Goal: Transaction & Acquisition: Book appointment/travel/reservation

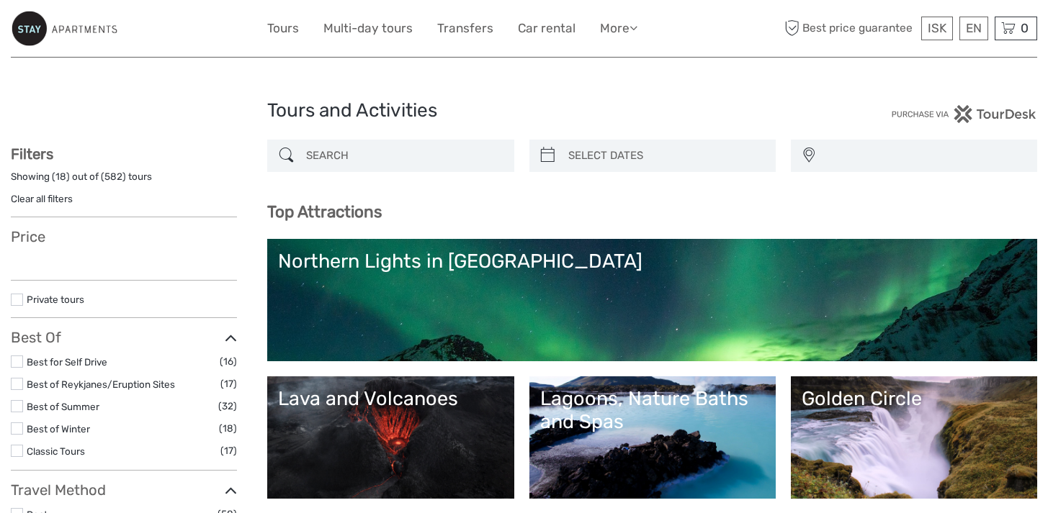
select select
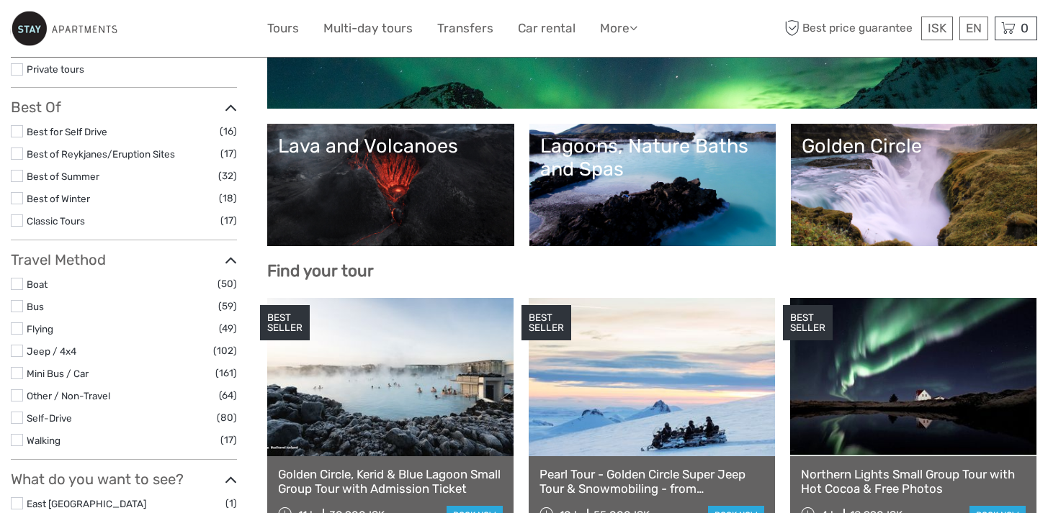
scroll to position [278, 0]
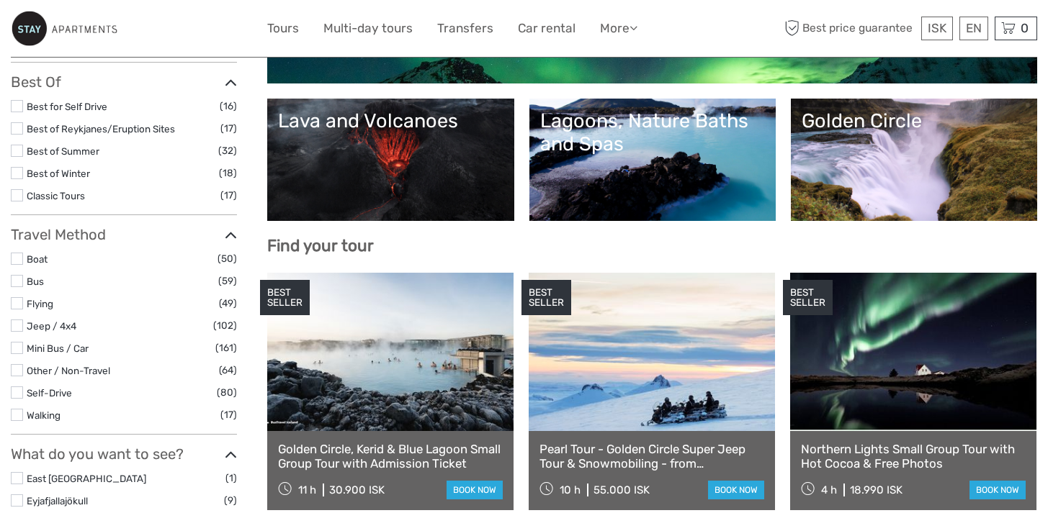
click at [914, 343] on link at bounding box center [913, 352] width 246 height 158
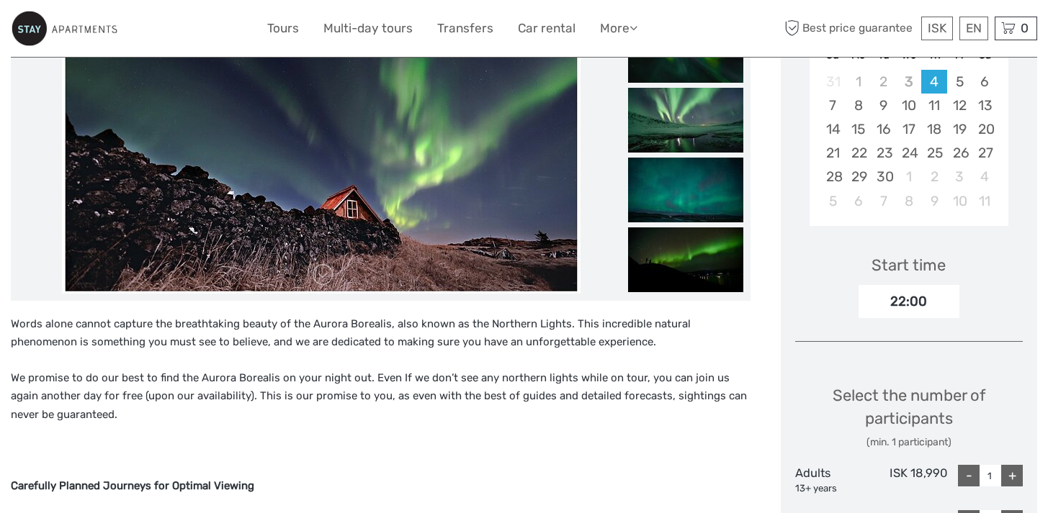
scroll to position [485, 0]
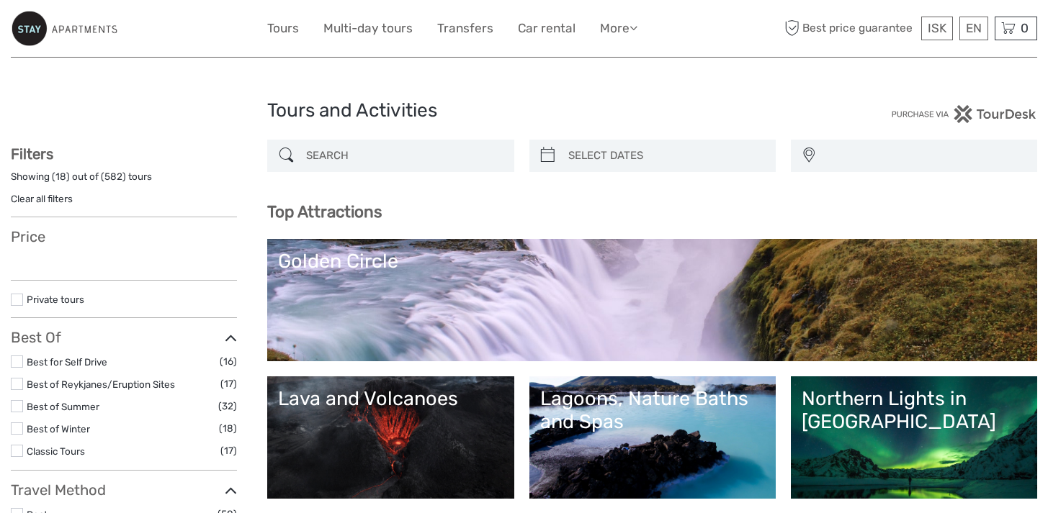
select select
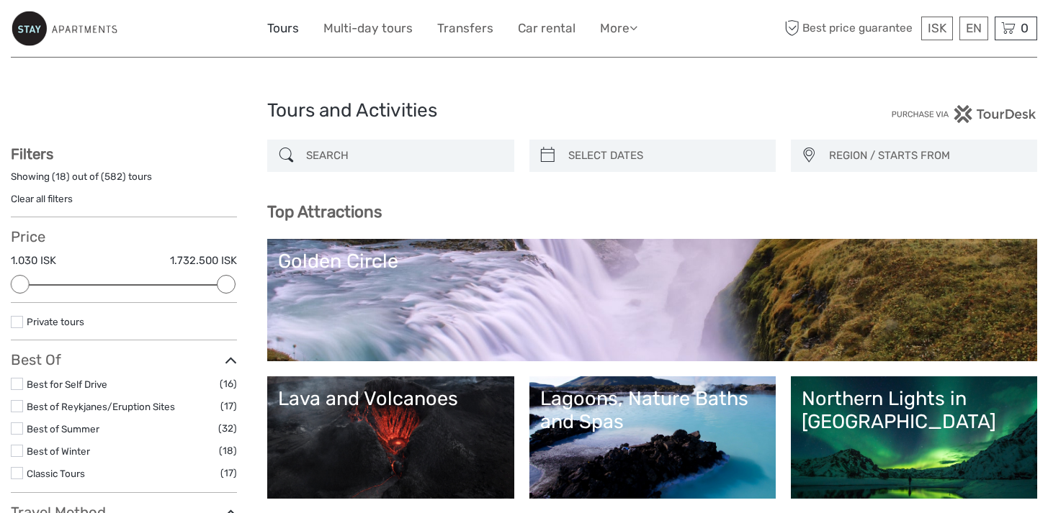
click at [278, 29] on link "Tours" at bounding box center [283, 28] width 32 height 21
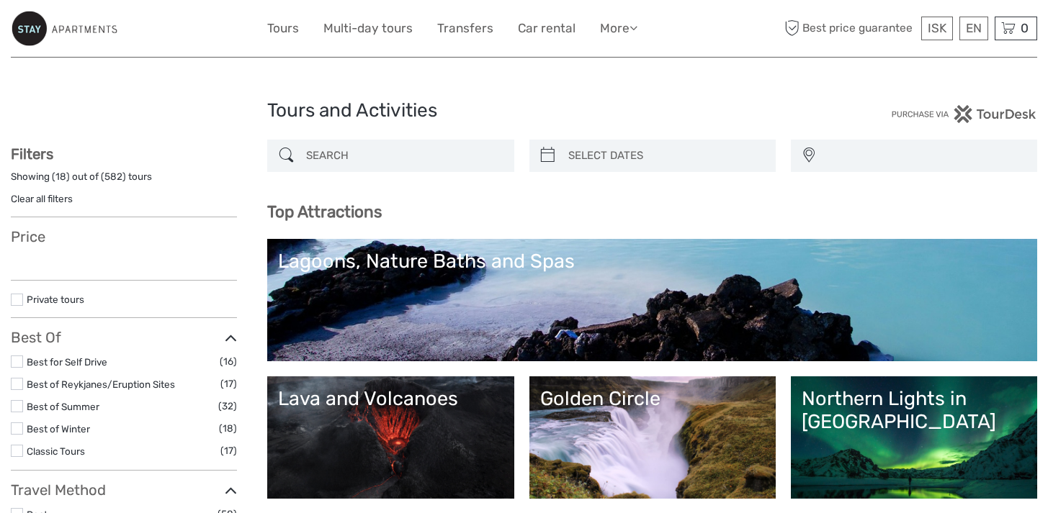
select select
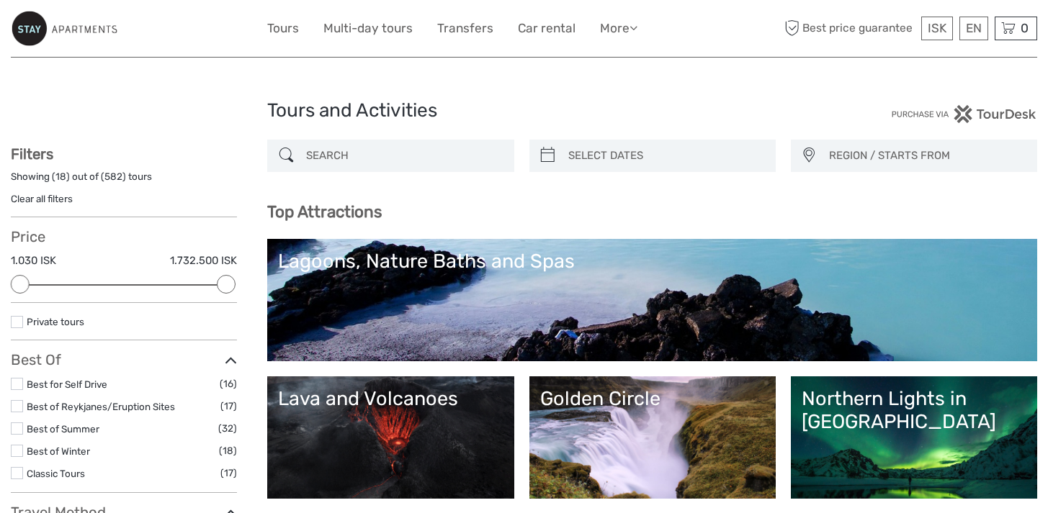
click at [433, 159] on input "search" at bounding box center [403, 155] width 206 height 25
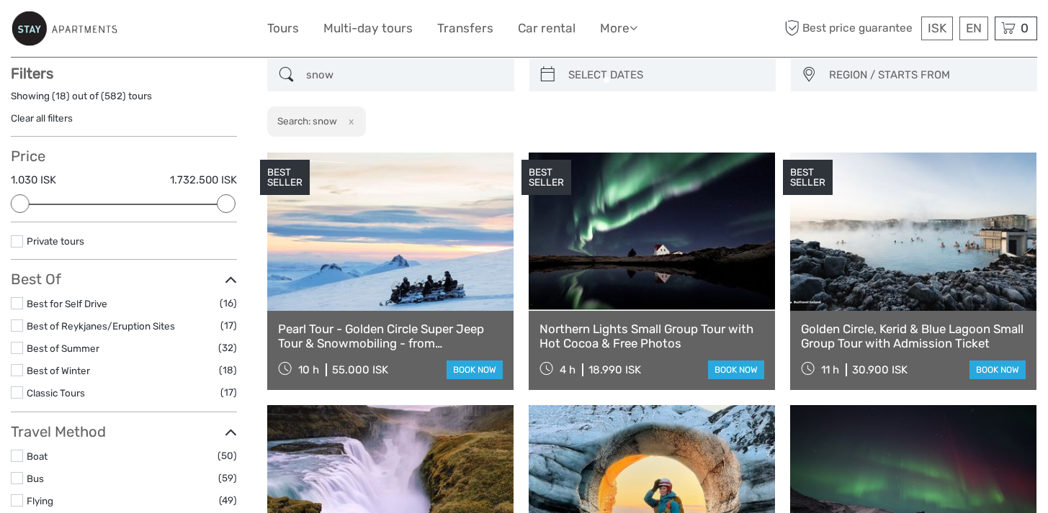
scroll to position [81, 0]
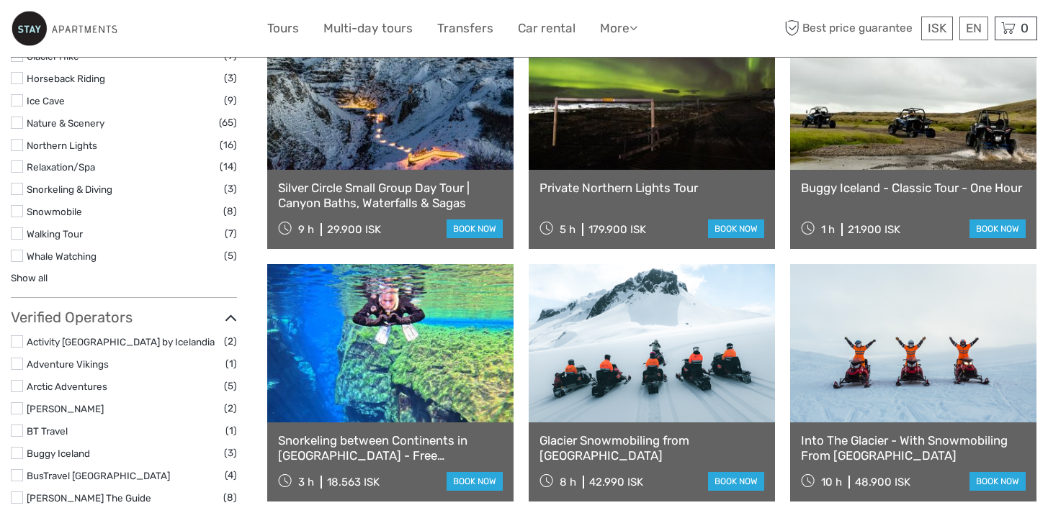
scroll to position [1371, 0]
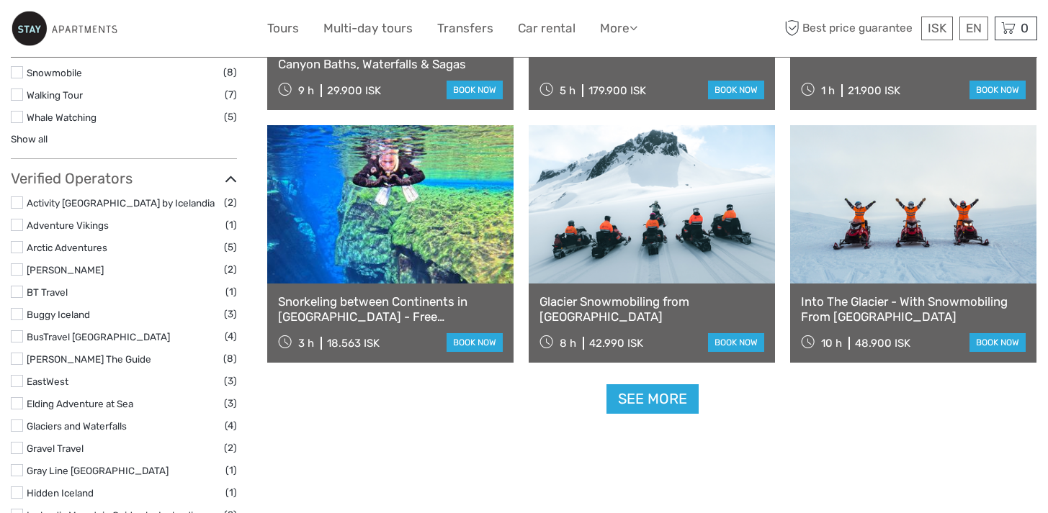
type input "snow"
click at [875, 175] on link at bounding box center [913, 204] width 246 height 158
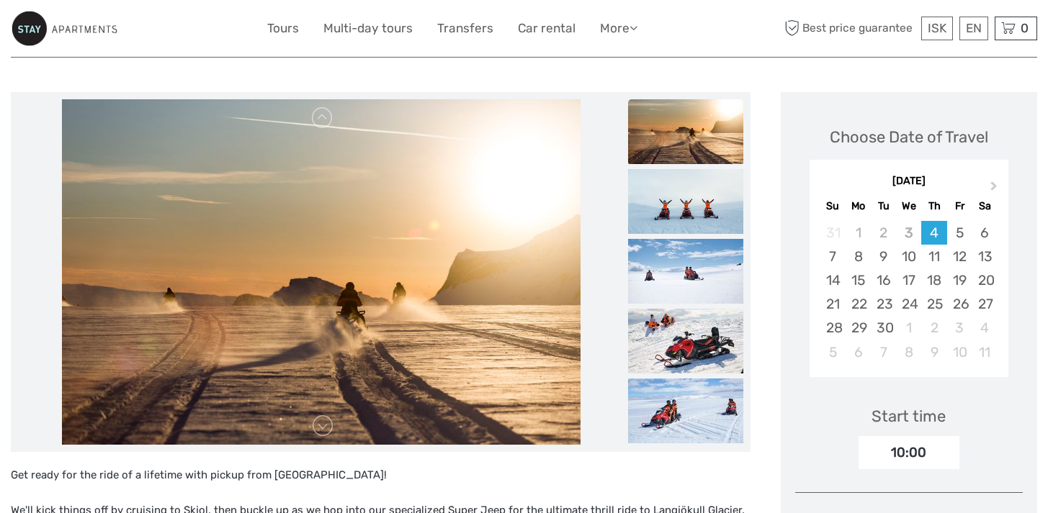
scroll to position [151, 0]
click at [835, 279] on div "14" at bounding box center [832, 280] width 25 height 24
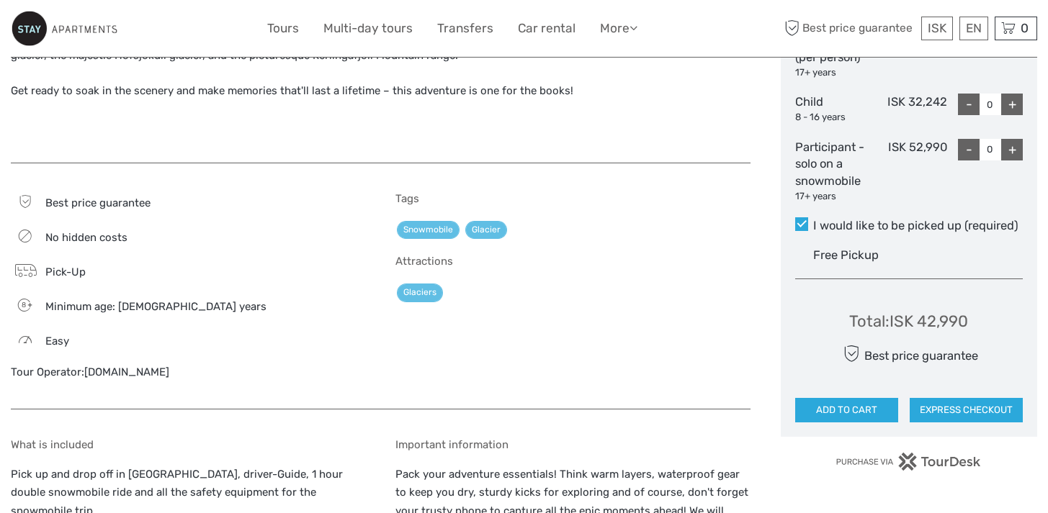
scroll to position [173, 0]
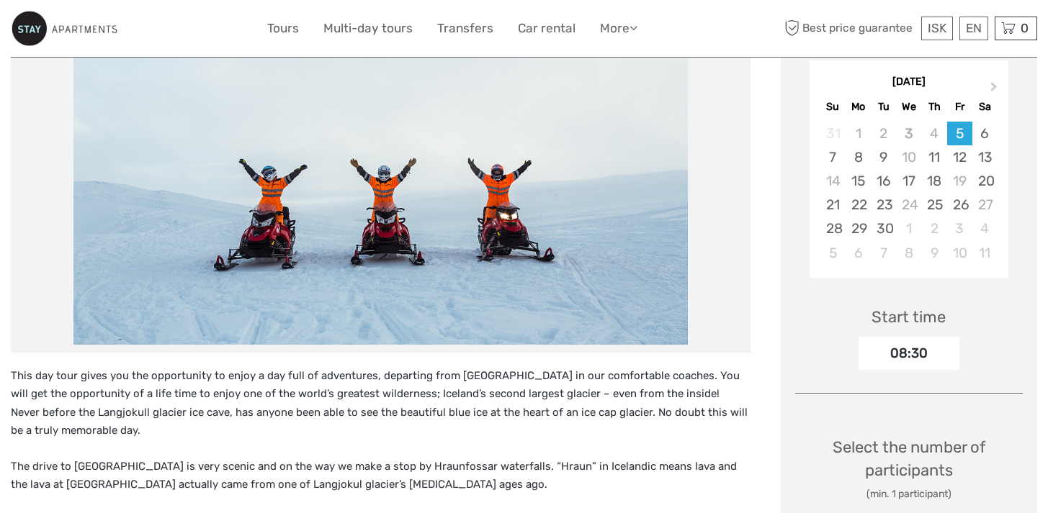
scroll to position [490, 0]
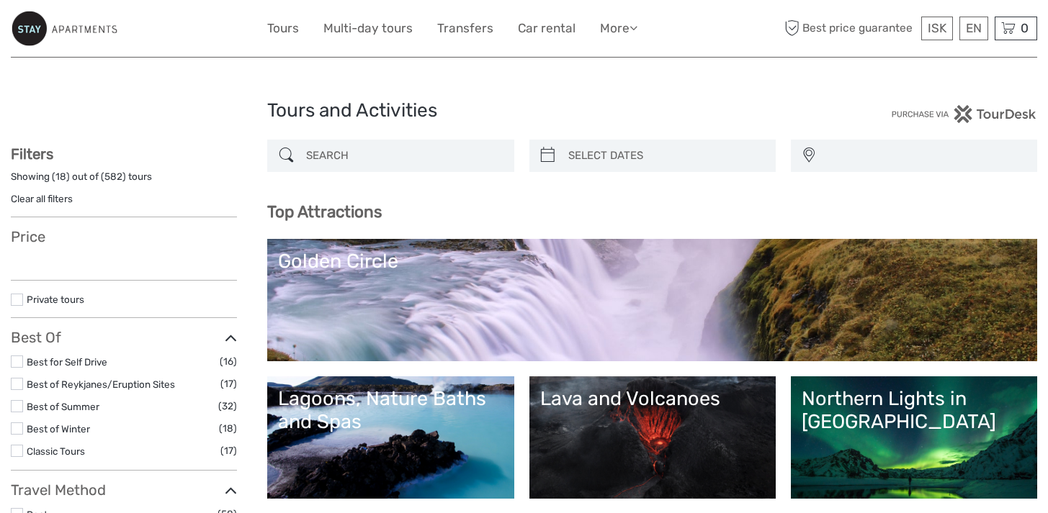
select select
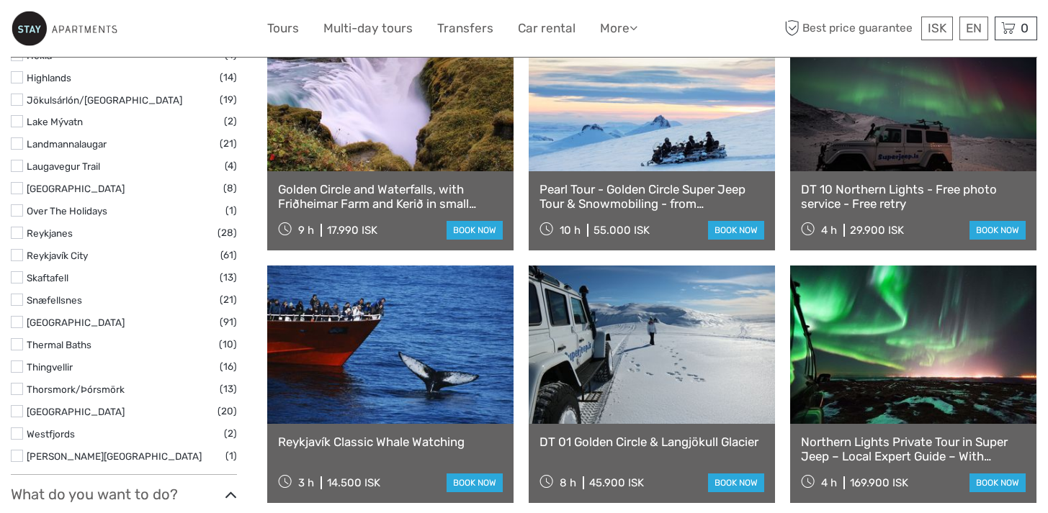
scroll to position [804, 0]
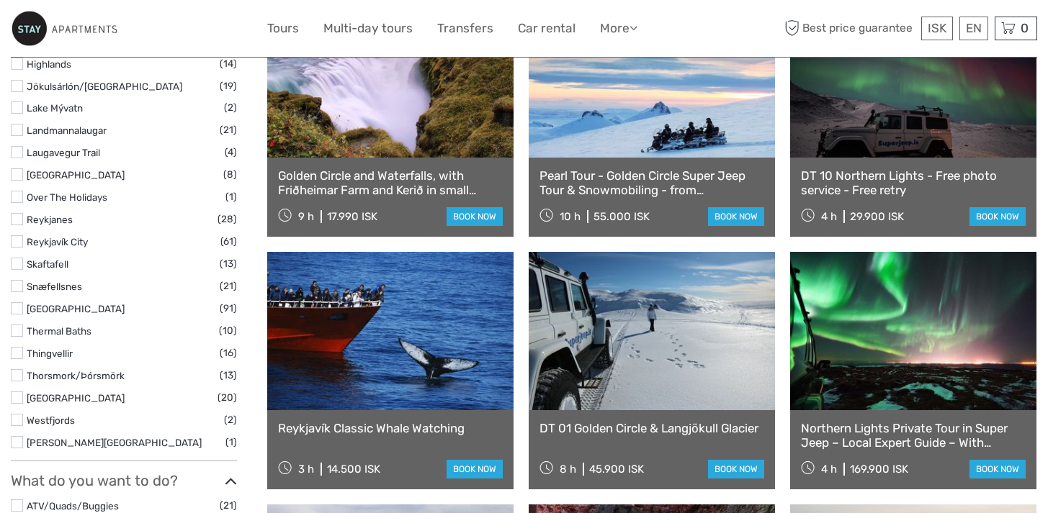
click at [346, 294] on link at bounding box center [390, 331] width 246 height 158
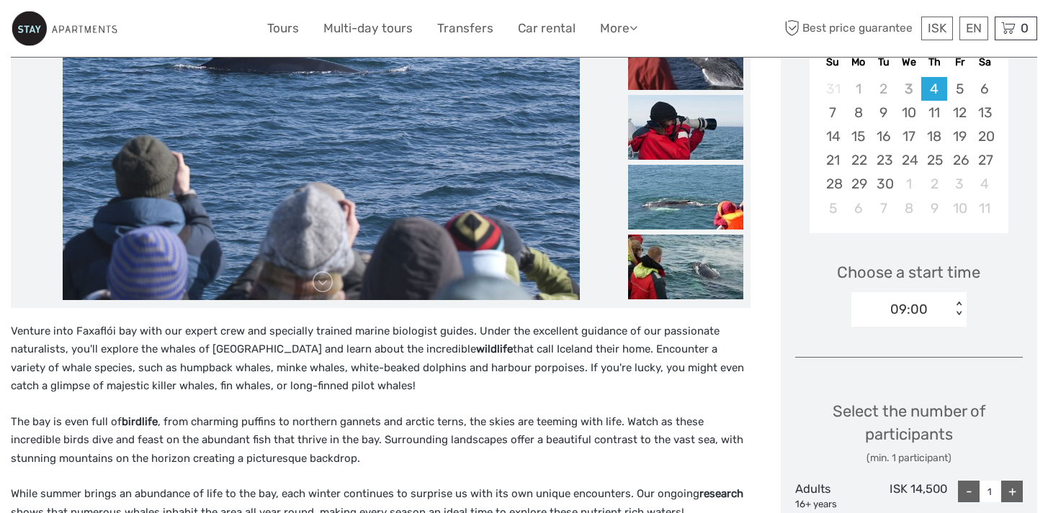
scroll to position [271, 0]
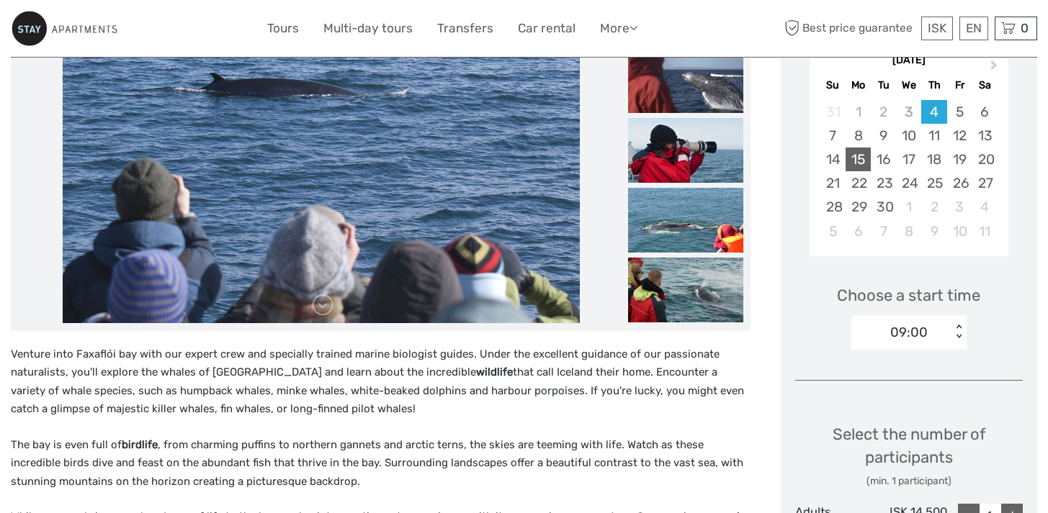
click at [856, 166] on div "15" at bounding box center [857, 160] width 25 height 24
click at [959, 330] on div "< >" at bounding box center [959, 332] width 12 height 15
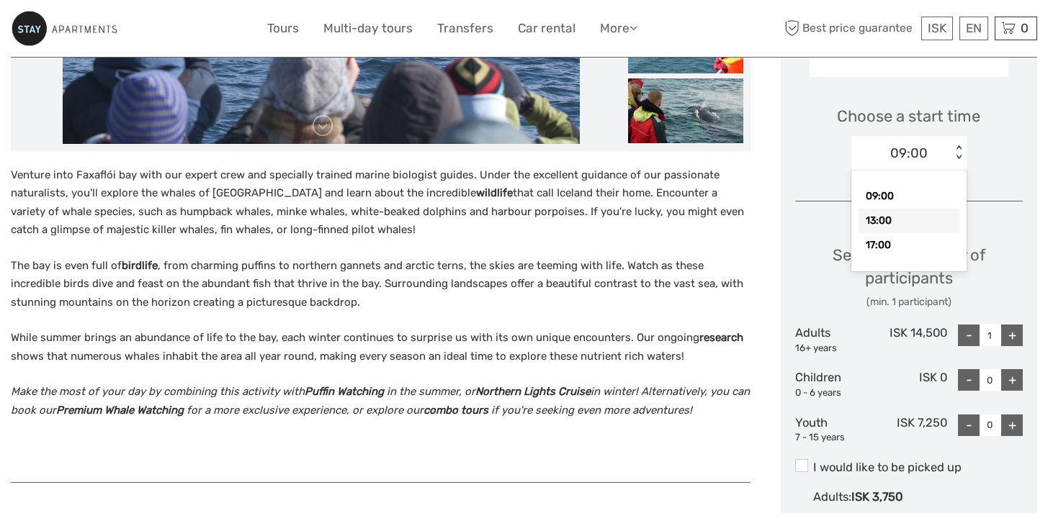
scroll to position [456, 0]
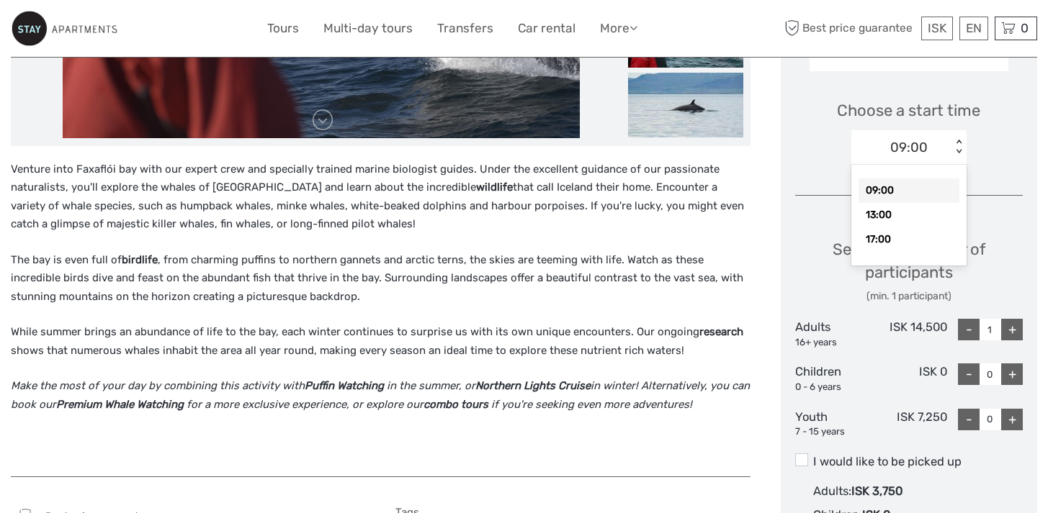
click at [960, 150] on div "< >" at bounding box center [959, 147] width 12 height 15
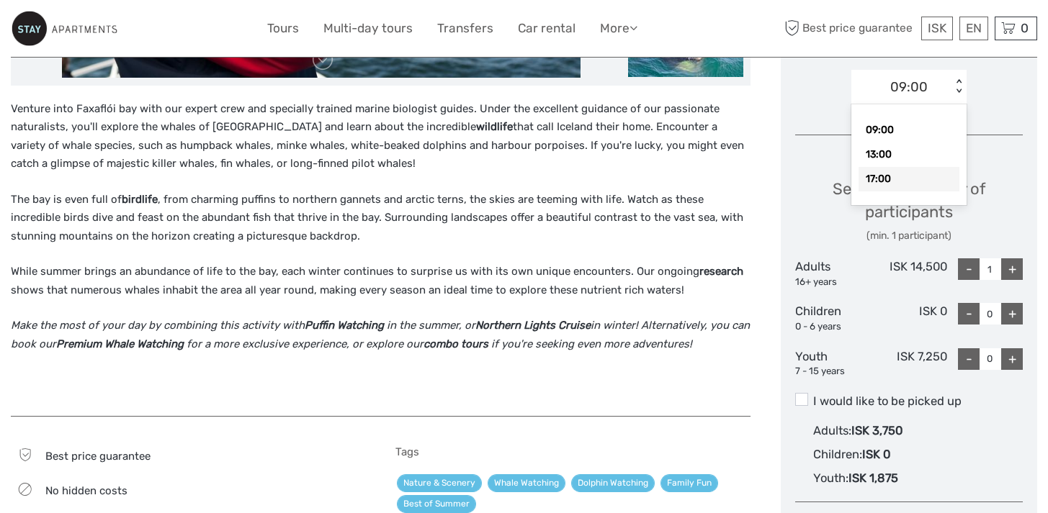
scroll to position [515, 0]
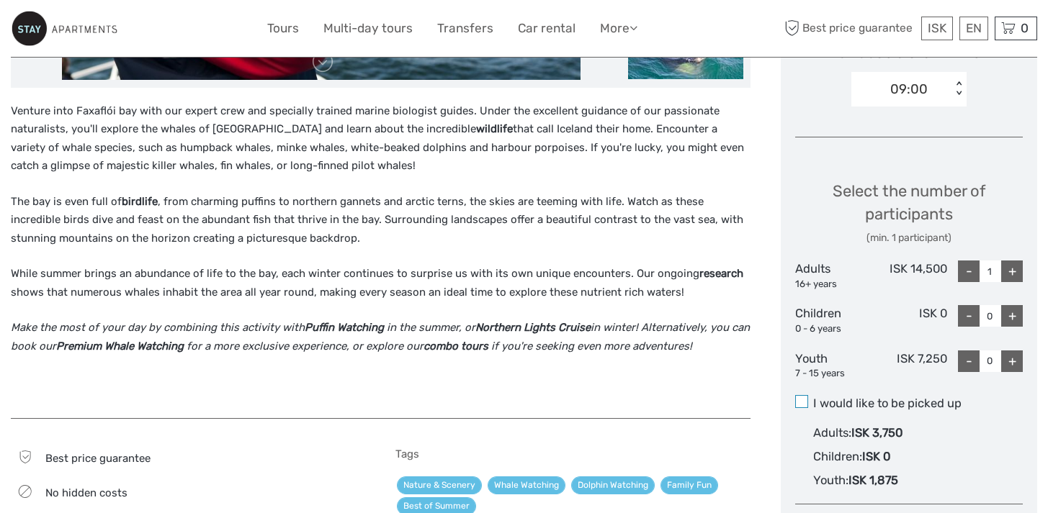
click at [801, 400] on span at bounding box center [801, 401] width 13 height 13
click at [813, 398] on input "I would like to be picked up" at bounding box center [813, 398] width 0 height 0
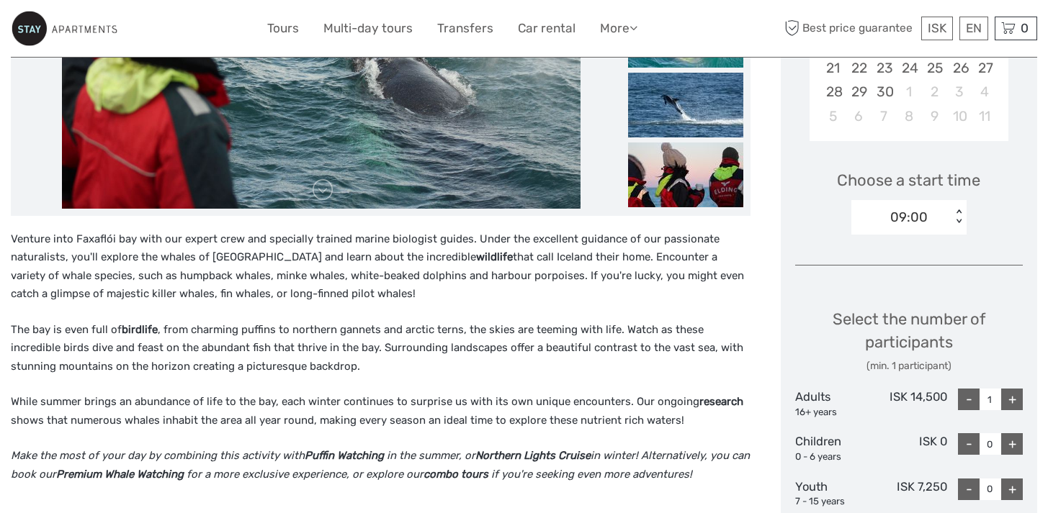
scroll to position [370, 0]
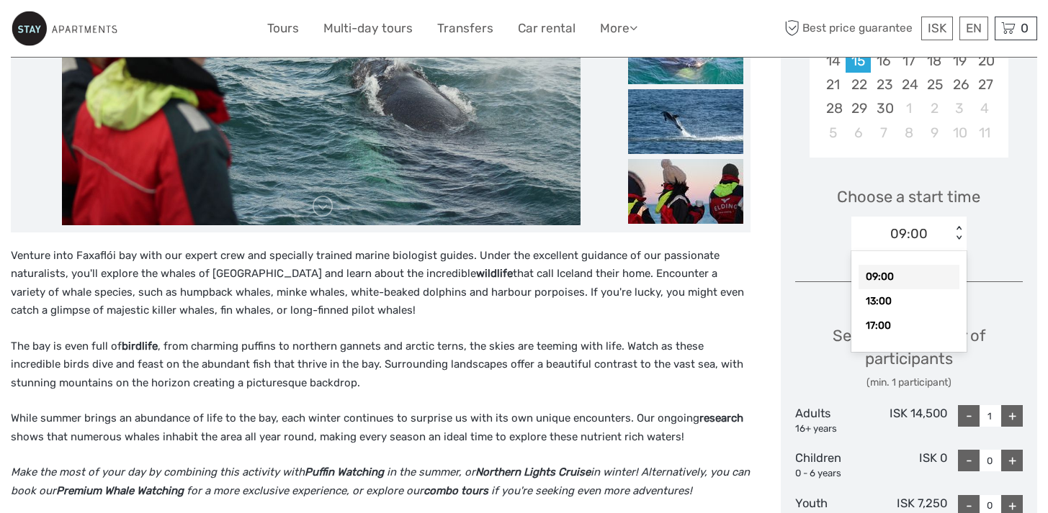
click at [949, 238] on div "09:00" at bounding box center [901, 234] width 100 height 22
click at [909, 311] on div "13:00" at bounding box center [908, 301] width 101 height 24
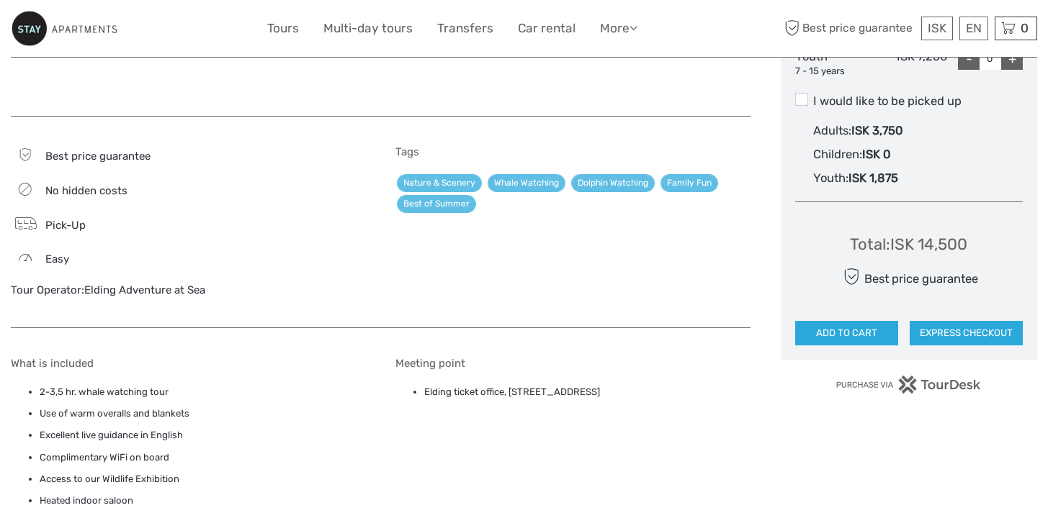
scroll to position [809, 0]
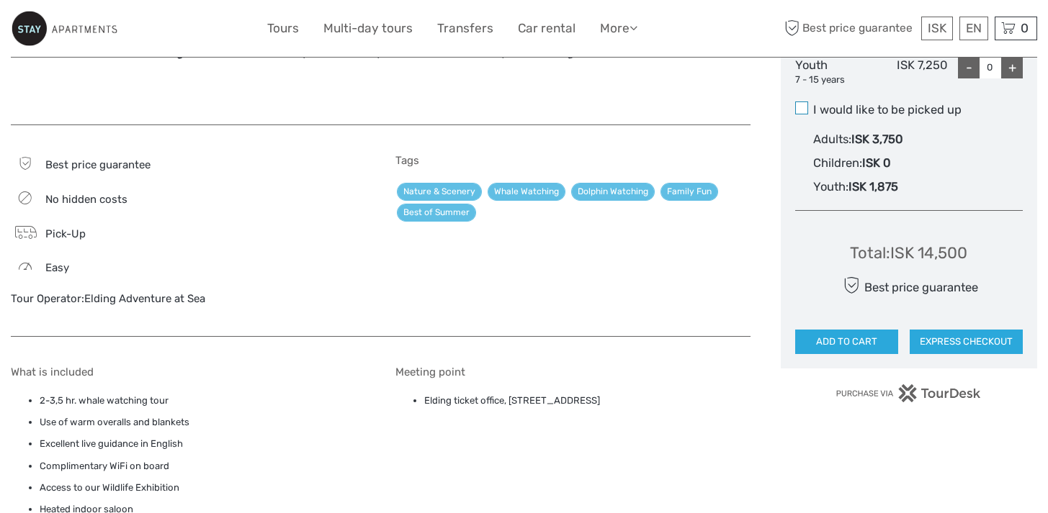
click at [800, 112] on span at bounding box center [801, 108] width 13 height 13
click at [813, 104] on input "I would like to be picked up" at bounding box center [813, 104] width 0 height 0
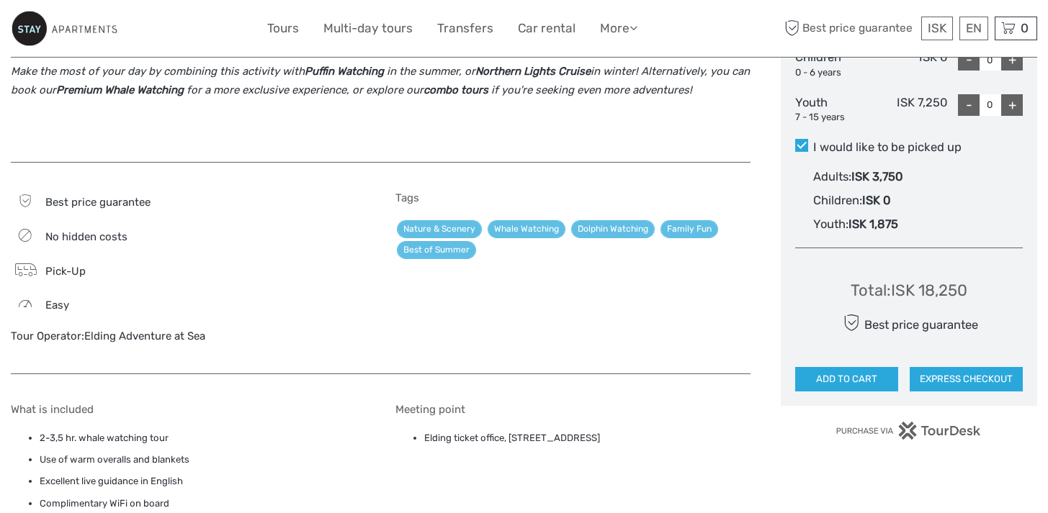
scroll to position [770, 0]
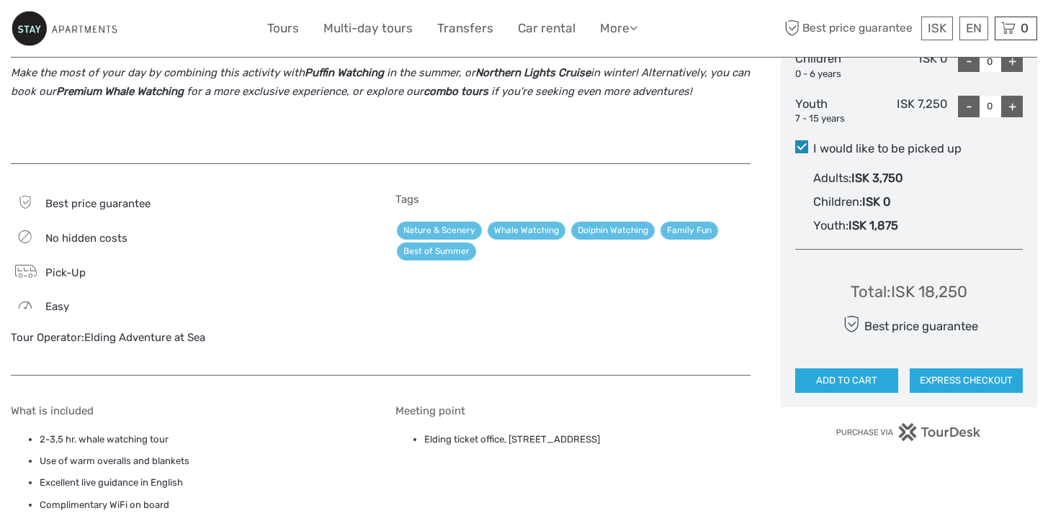
click at [804, 151] on span at bounding box center [801, 146] width 13 height 13
click at [813, 143] on input "I would like to be picked up" at bounding box center [813, 143] width 0 height 0
click at [804, 151] on span at bounding box center [801, 146] width 13 height 13
click at [813, 143] on input "I would like to be picked up" at bounding box center [813, 143] width 0 height 0
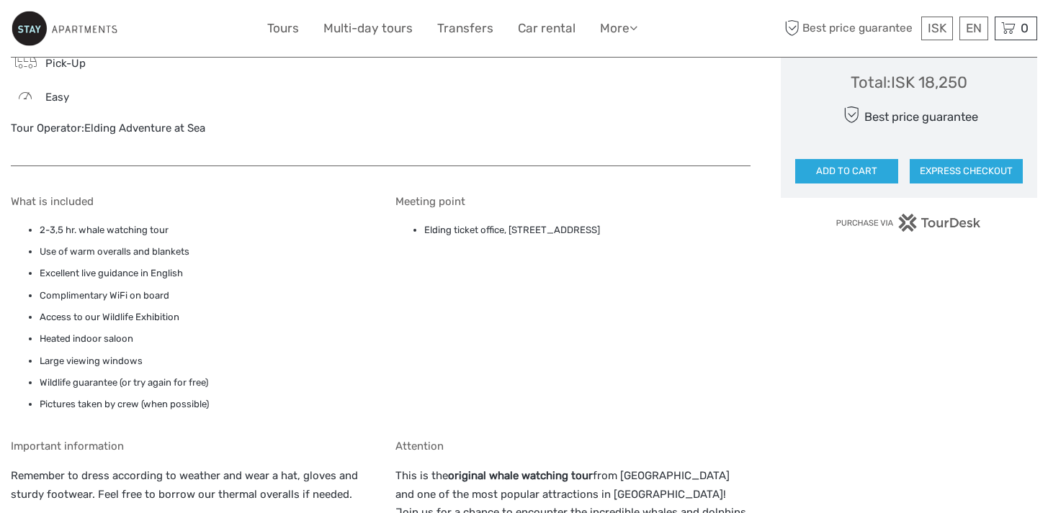
scroll to position [0, 0]
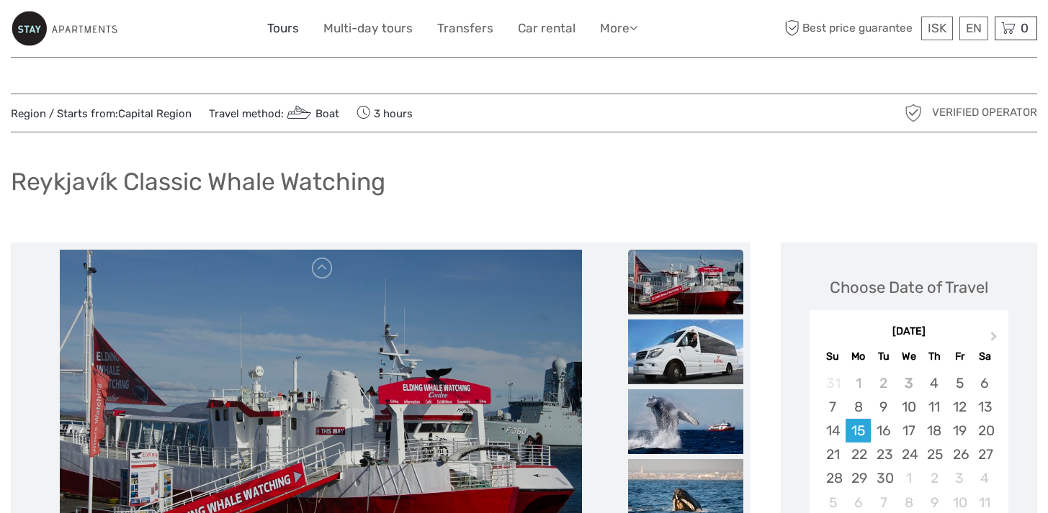
click at [283, 30] on link "Tours" at bounding box center [283, 28] width 32 height 21
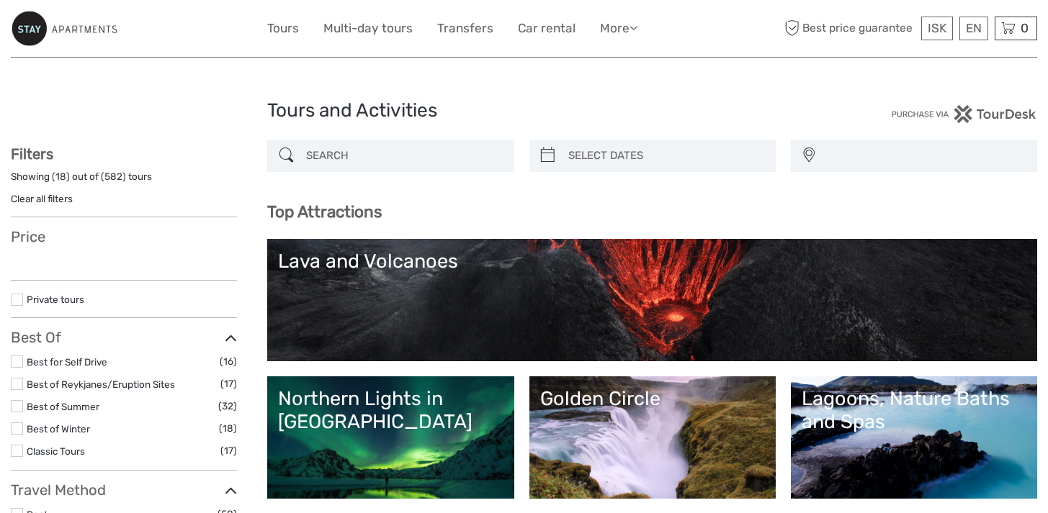
select select
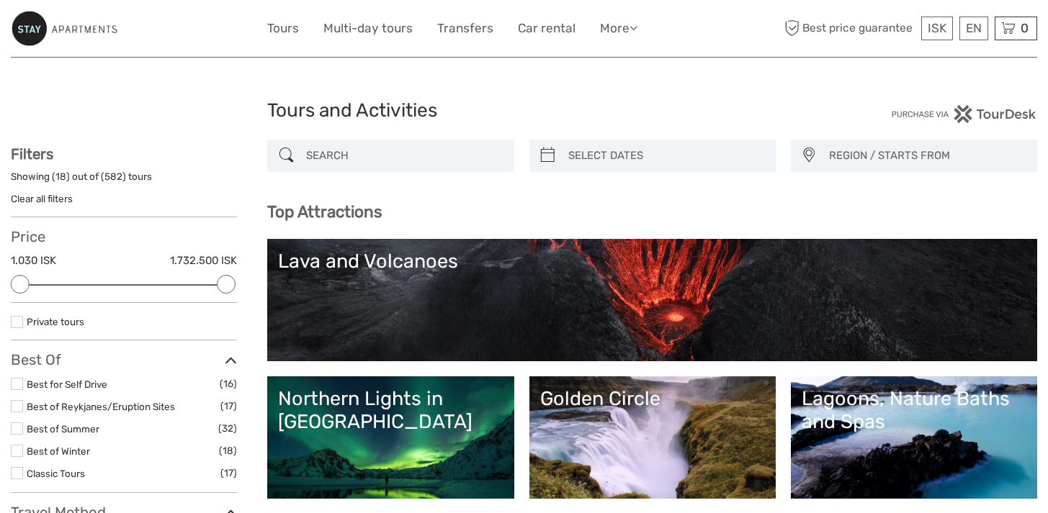
click at [486, 284] on link "Lava and Volcanoes" at bounding box center [652, 300] width 748 height 101
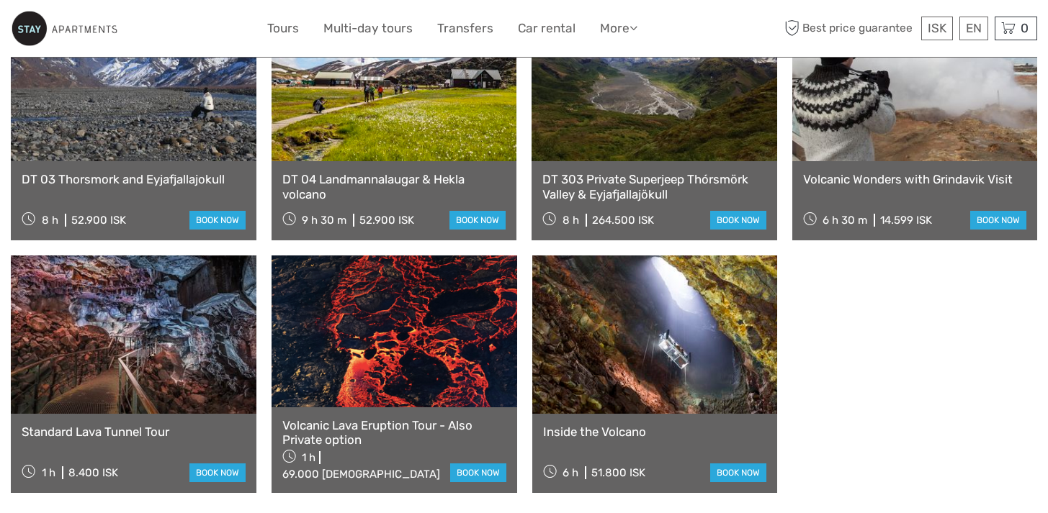
scroll to position [921, 0]
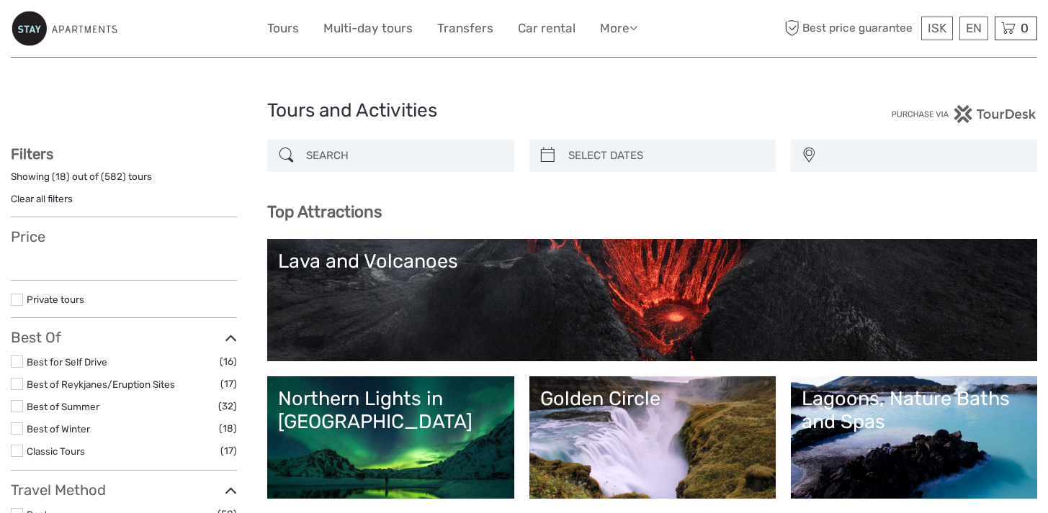
select select
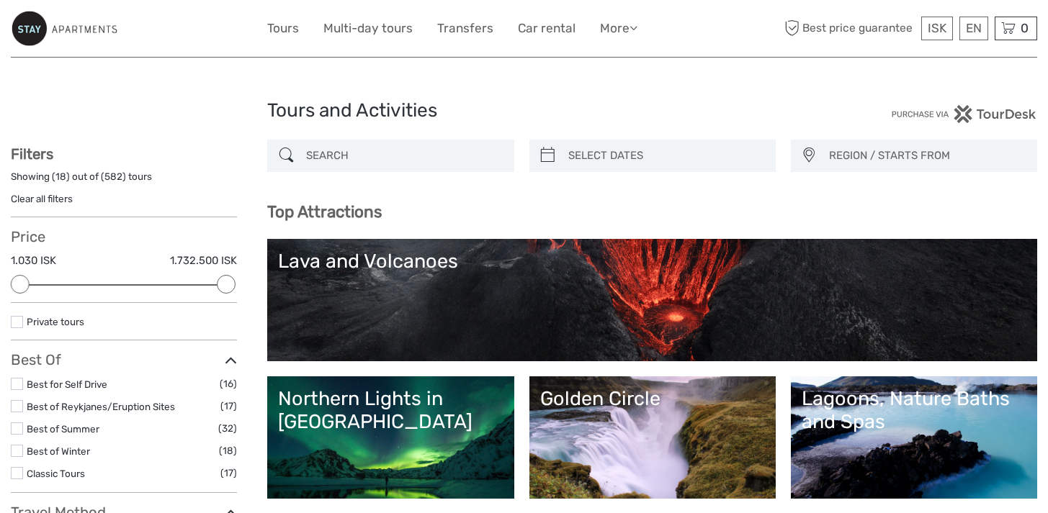
click at [344, 152] on input "search" at bounding box center [403, 155] width 206 height 25
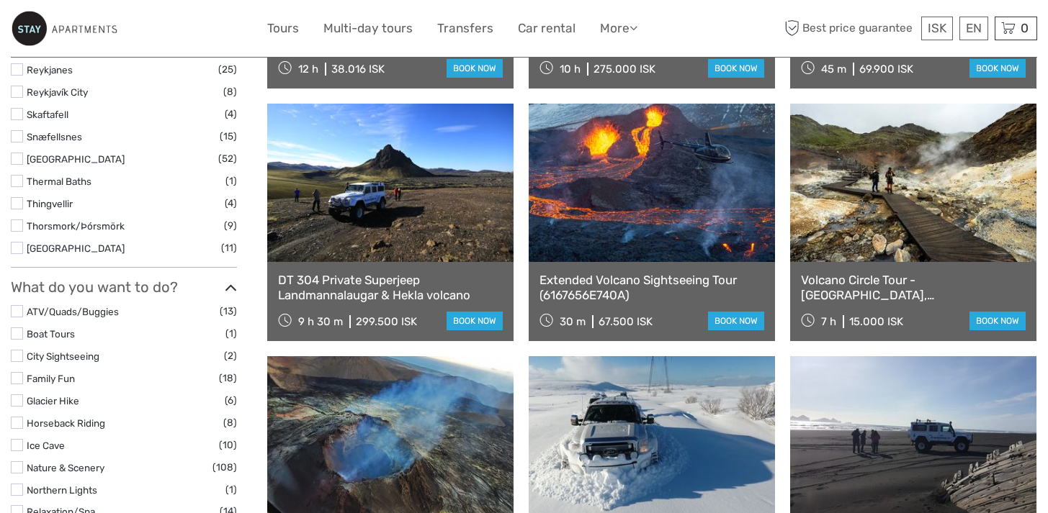
scroll to position [888, 0]
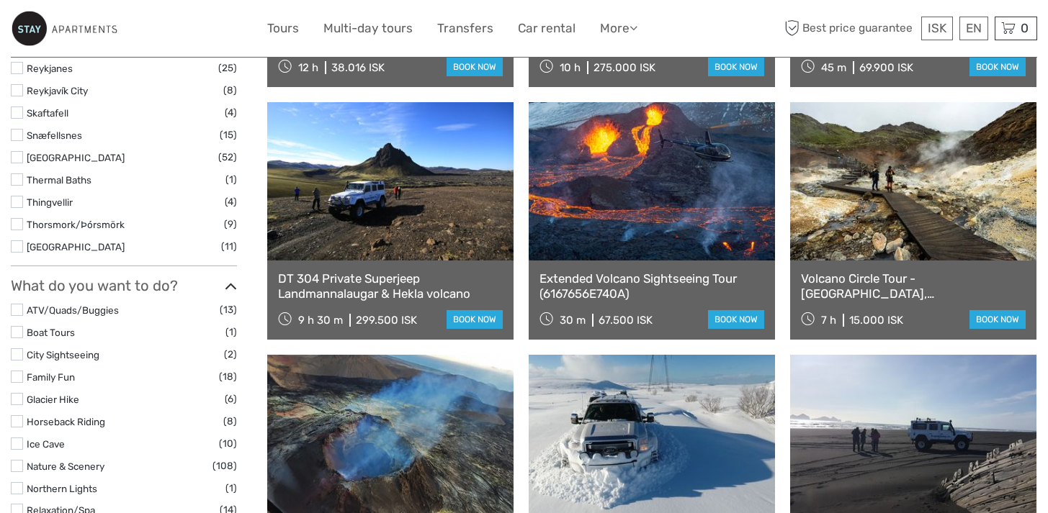
click at [1041, 233] on body "ISK ISK € $ £ EN English Español Deutsch Tours Multi-day tours Transfers Car re…" at bounding box center [524, 381] width 1048 height 2539
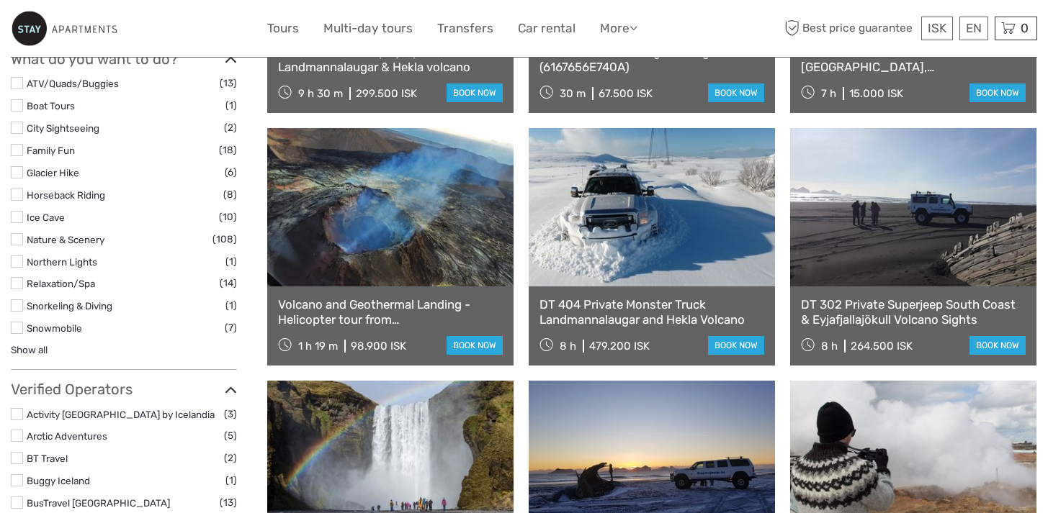
scroll to position [1360, 0]
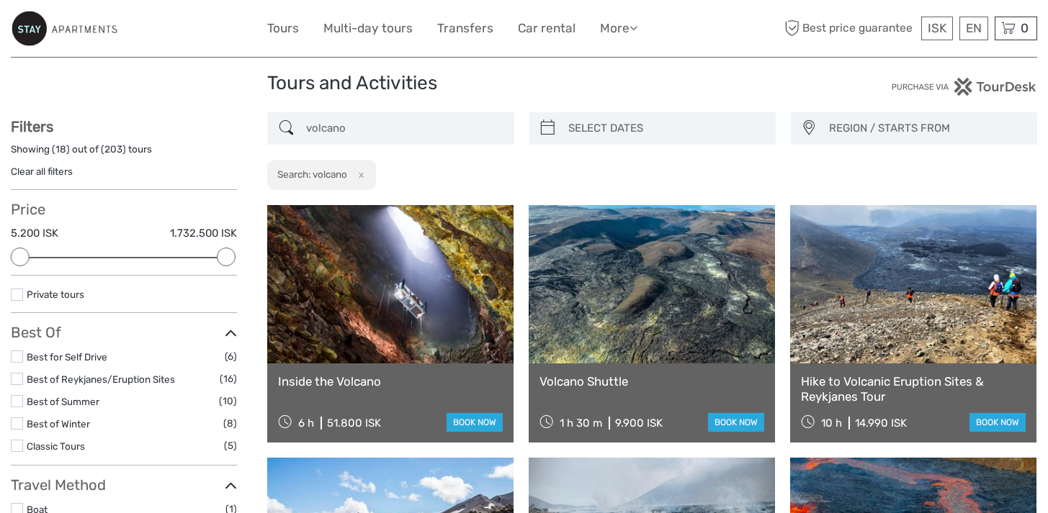
scroll to position [0, 0]
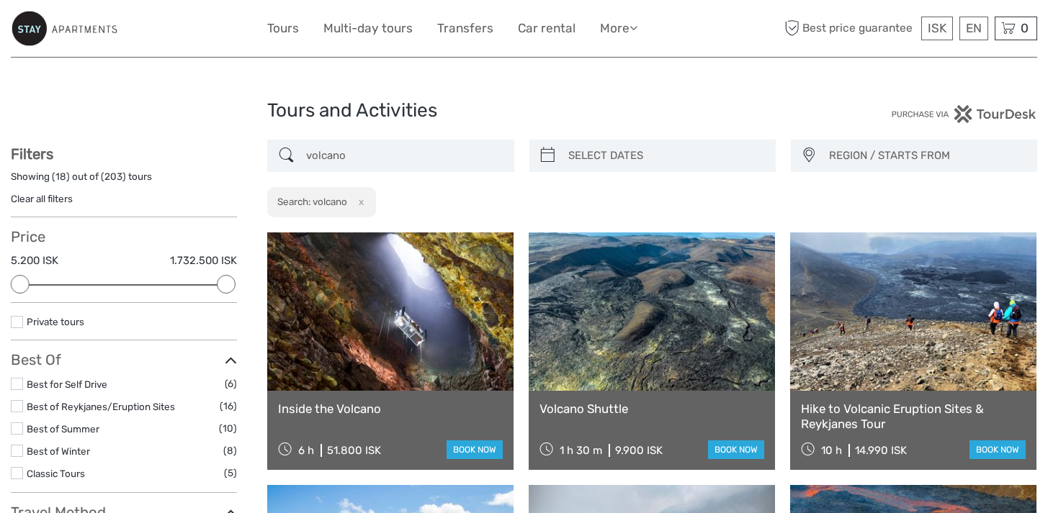
click at [372, 155] on input "volcano" at bounding box center [403, 155] width 206 height 25
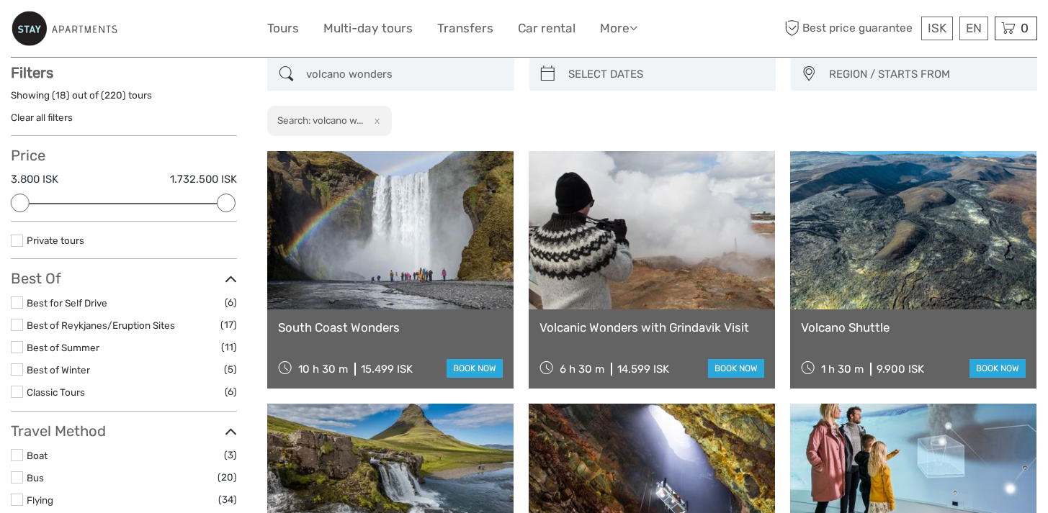
scroll to position [81, 0]
type input "volcano wonders"
click at [630, 253] on link at bounding box center [651, 230] width 246 height 158
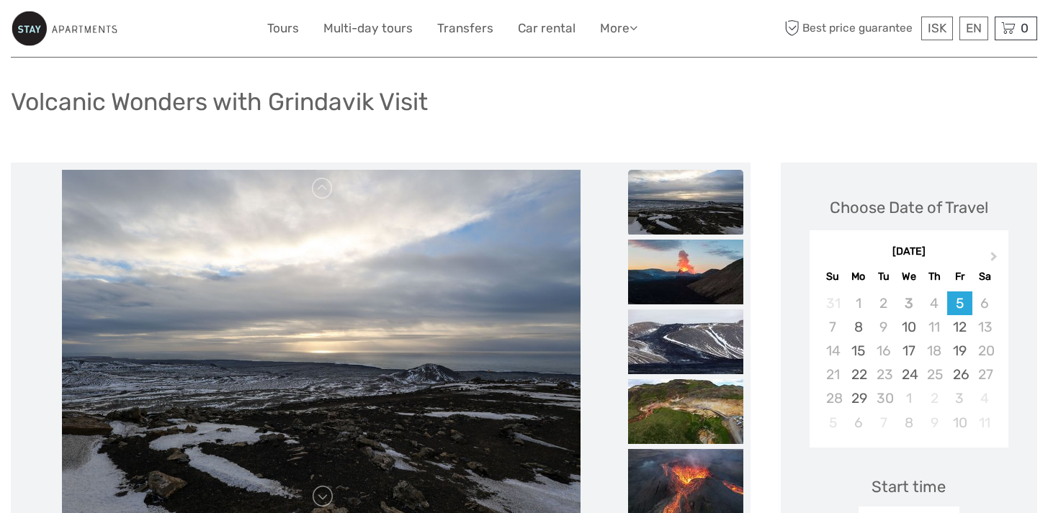
scroll to position [125, 0]
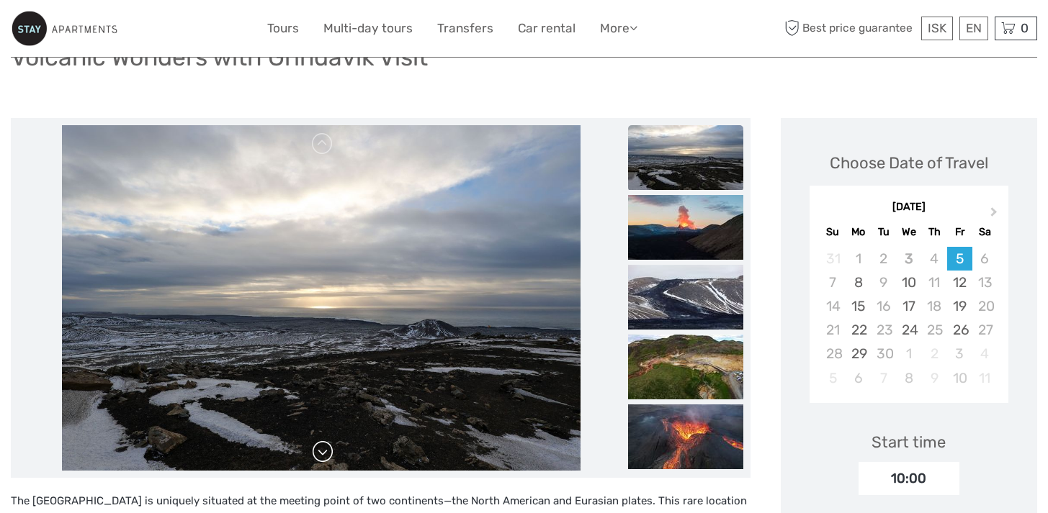
click at [332, 452] on link at bounding box center [322, 452] width 23 height 23
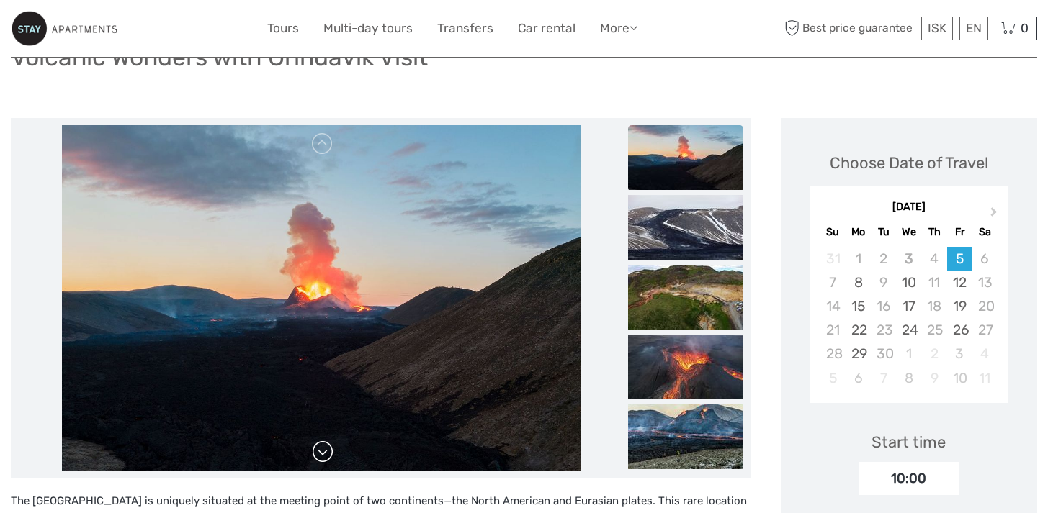
click at [329, 451] on link at bounding box center [322, 452] width 23 height 23
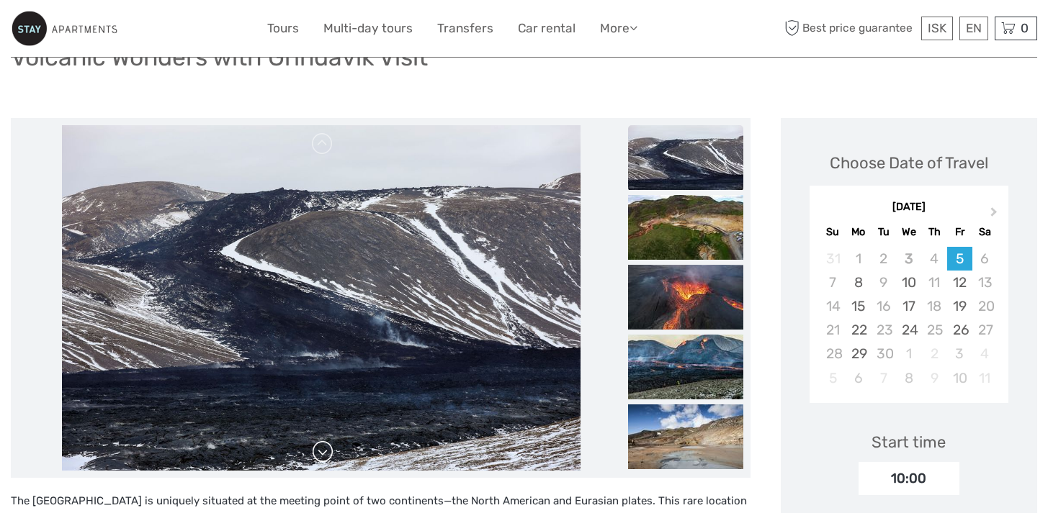
click at [319, 454] on link at bounding box center [322, 452] width 23 height 23
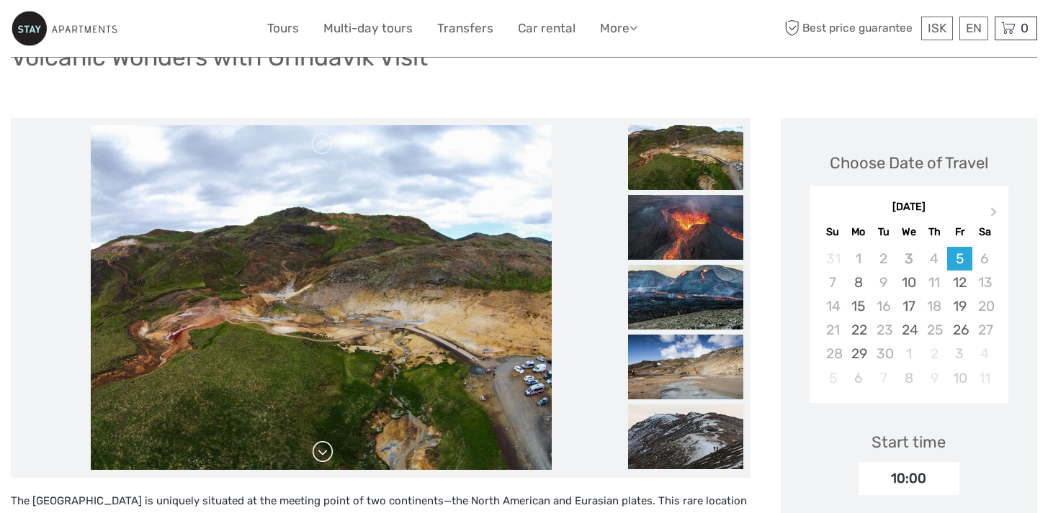
click at [319, 454] on link at bounding box center [322, 452] width 23 height 23
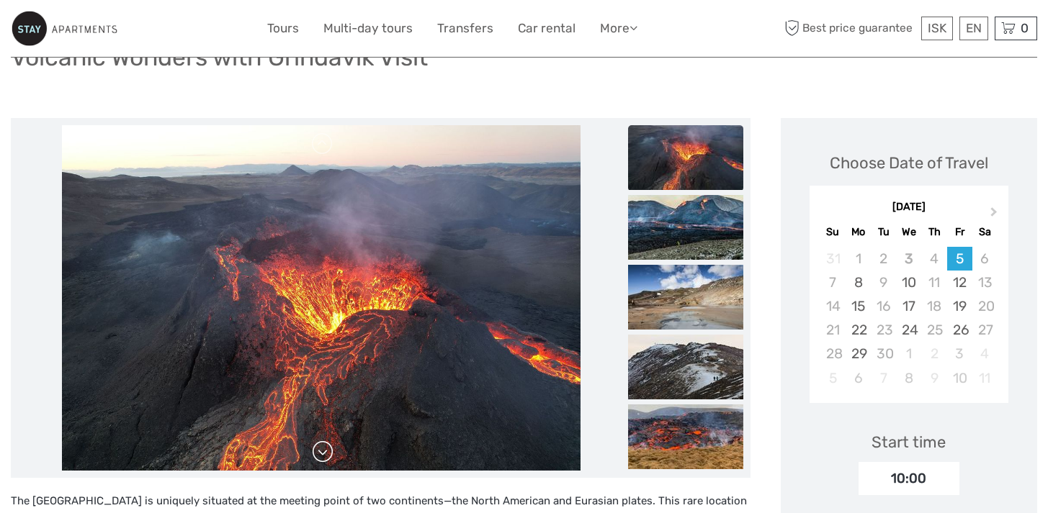
click at [319, 454] on link at bounding box center [322, 452] width 23 height 23
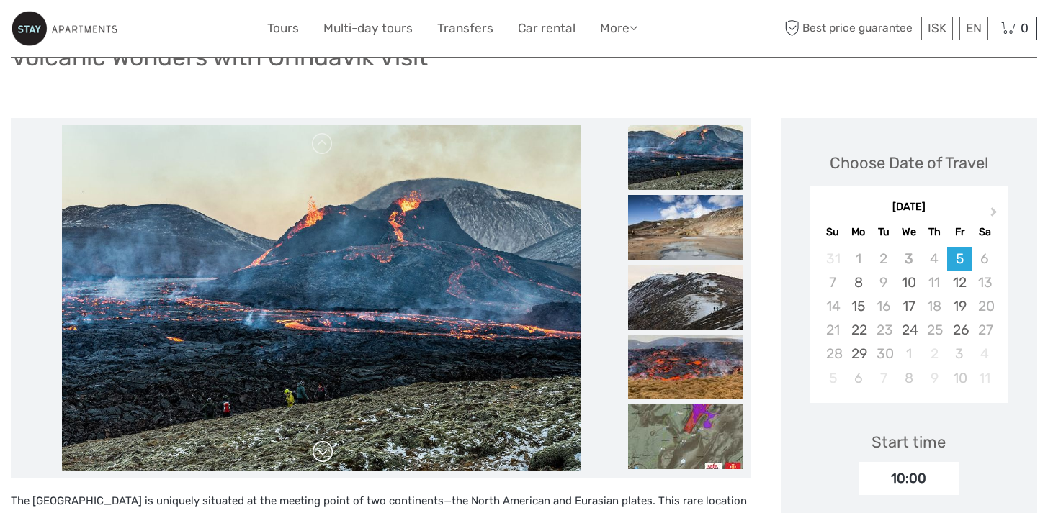
click at [319, 454] on link at bounding box center [322, 452] width 23 height 23
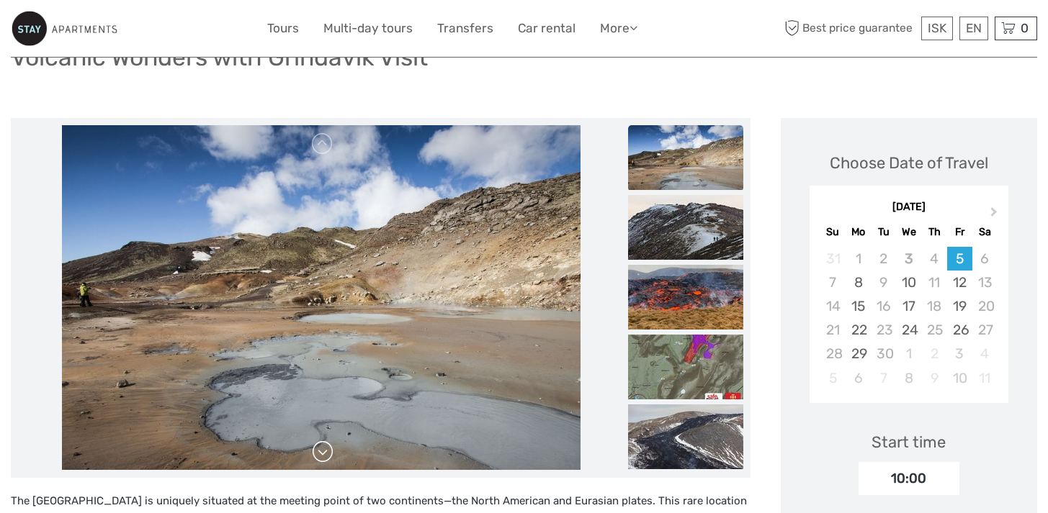
click at [319, 454] on link at bounding box center [322, 452] width 23 height 23
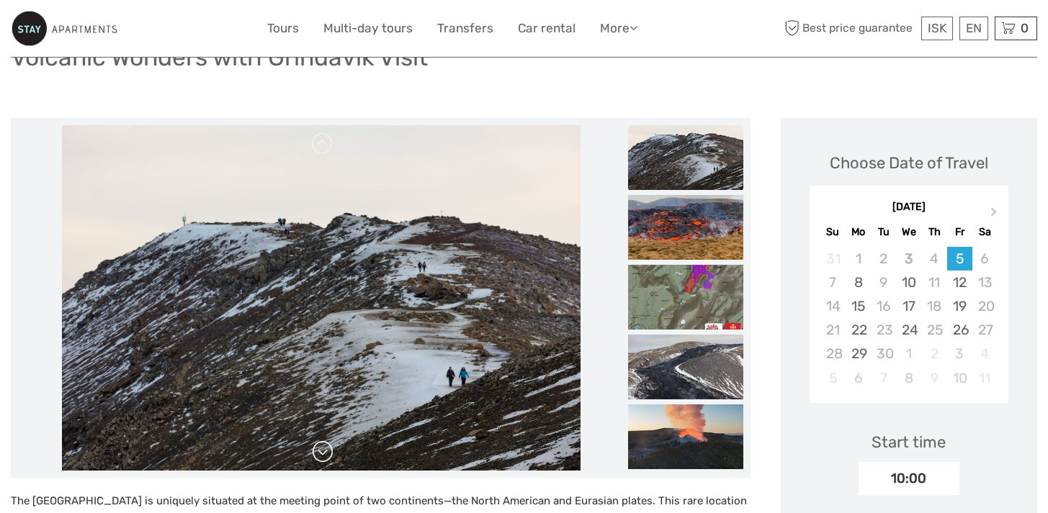
click at [319, 454] on link at bounding box center [322, 452] width 23 height 23
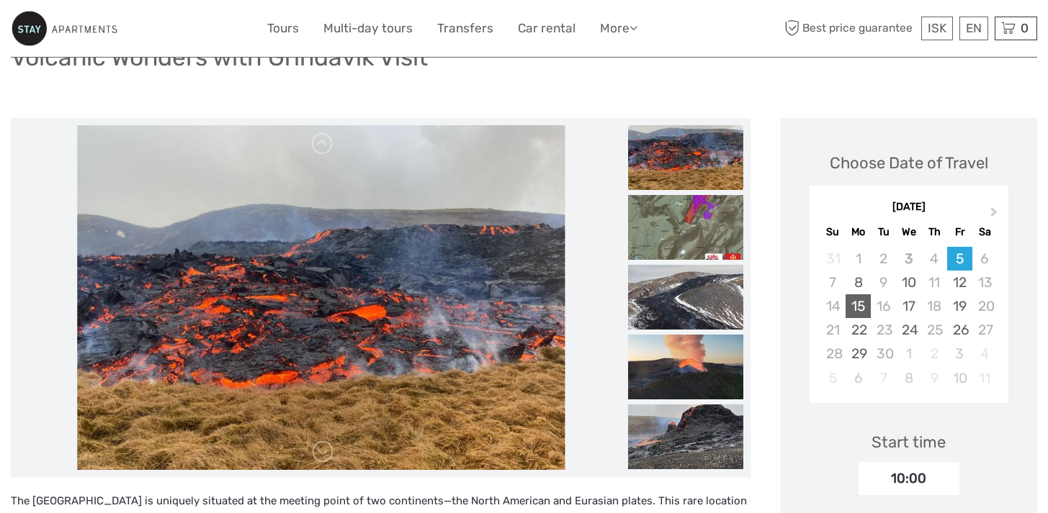
click at [854, 308] on div "15" at bounding box center [857, 306] width 25 height 24
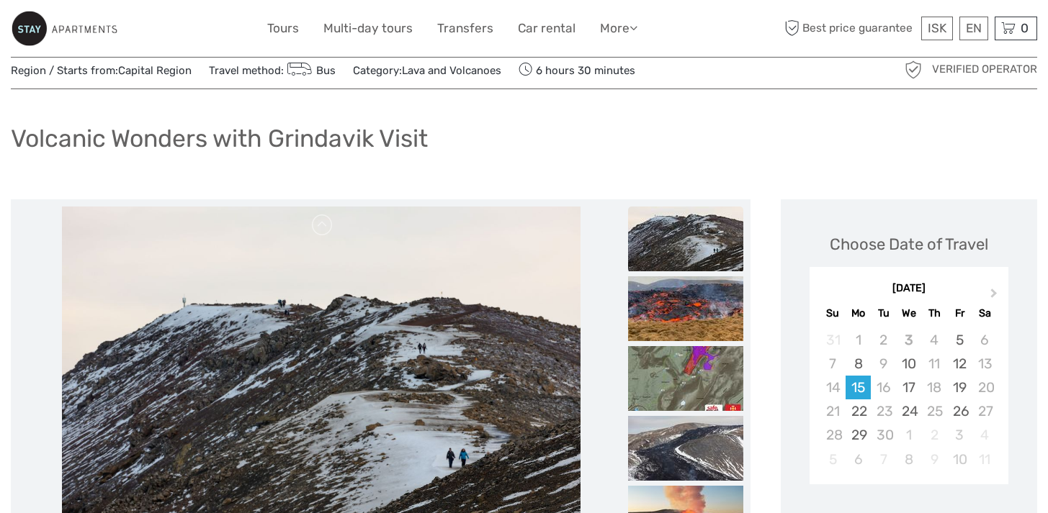
scroll to position [124, 0]
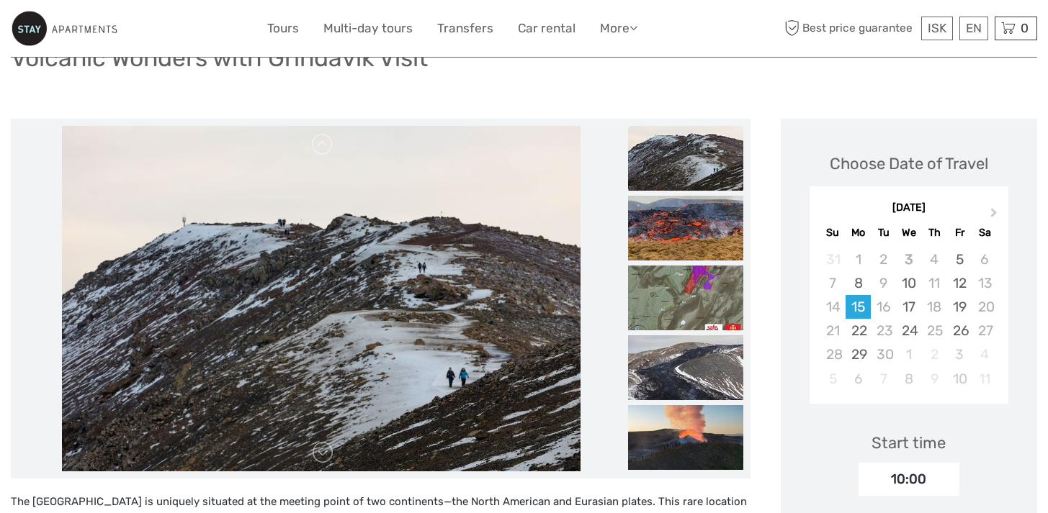
click at [325, 464] on img at bounding box center [321, 299] width 518 height 346
click at [325, 454] on link at bounding box center [322, 452] width 23 height 23
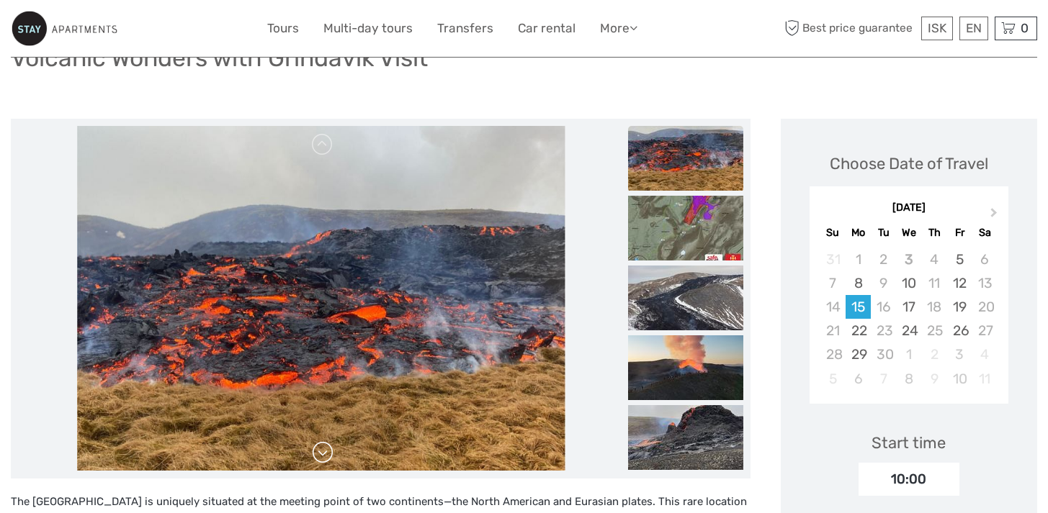
click at [325, 454] on link at bounding box center [322, 452] width 23 height 23
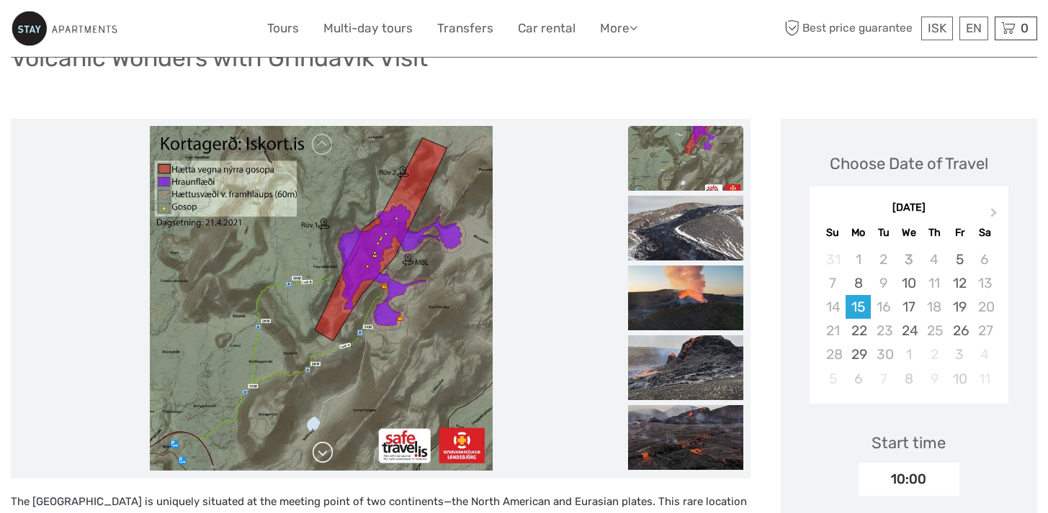
click at [325, 454] on link at bounding box center [322, 452] width 23 height 23
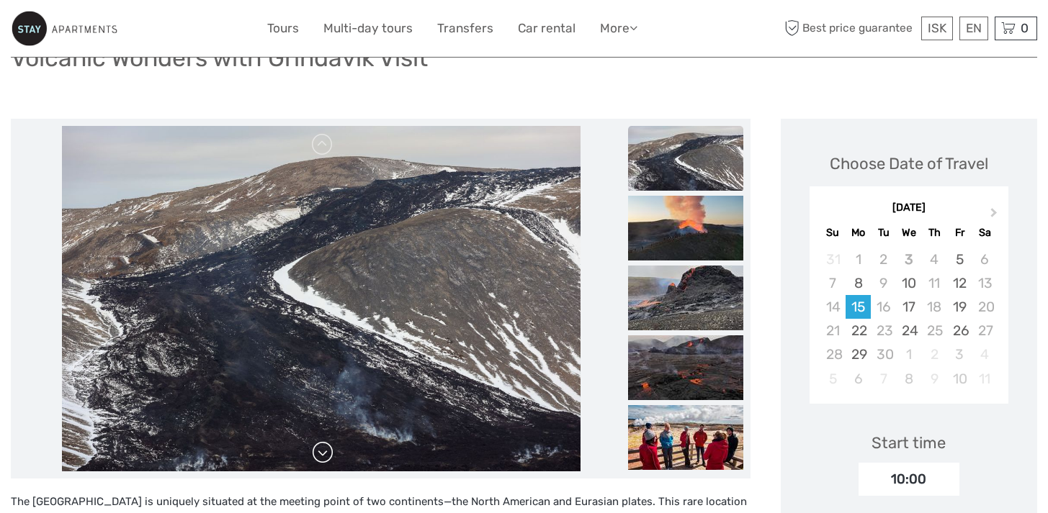
click at [325, 454] on link at bounding box center [322, 452] width 23 height 23
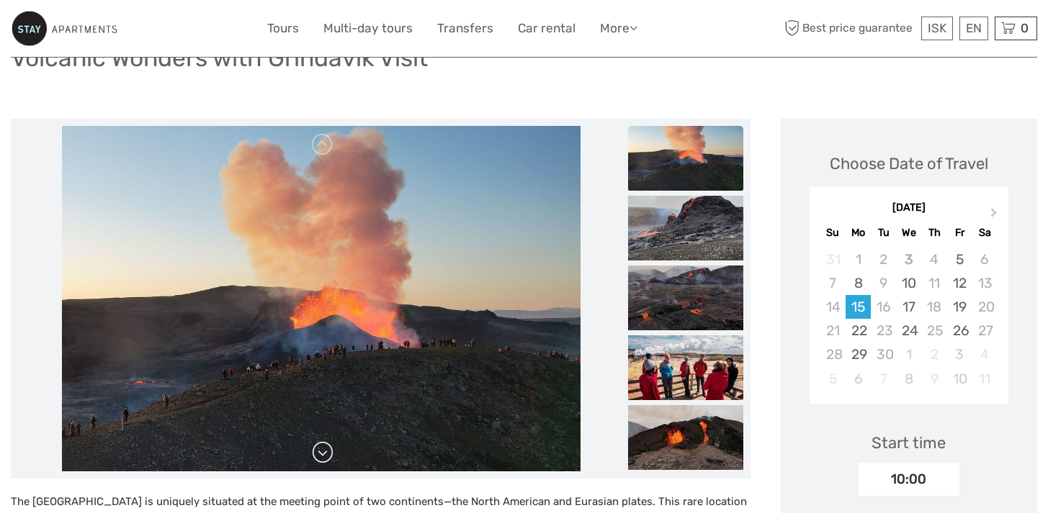
click at [325, 454] on link at bounding box center [322, 452] width 23 height 23
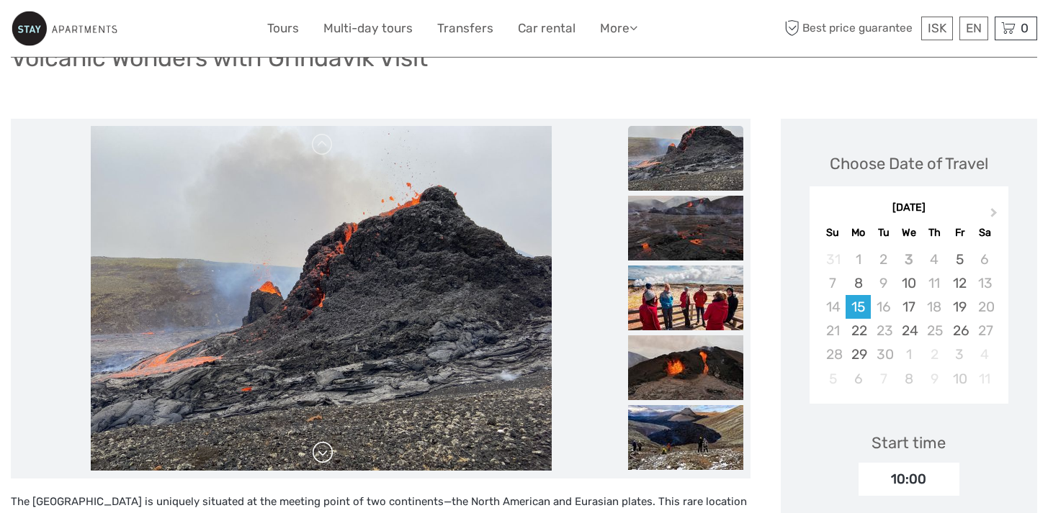
click at [324, 447] on link at bounding box center [322, 452] width 23 height 23
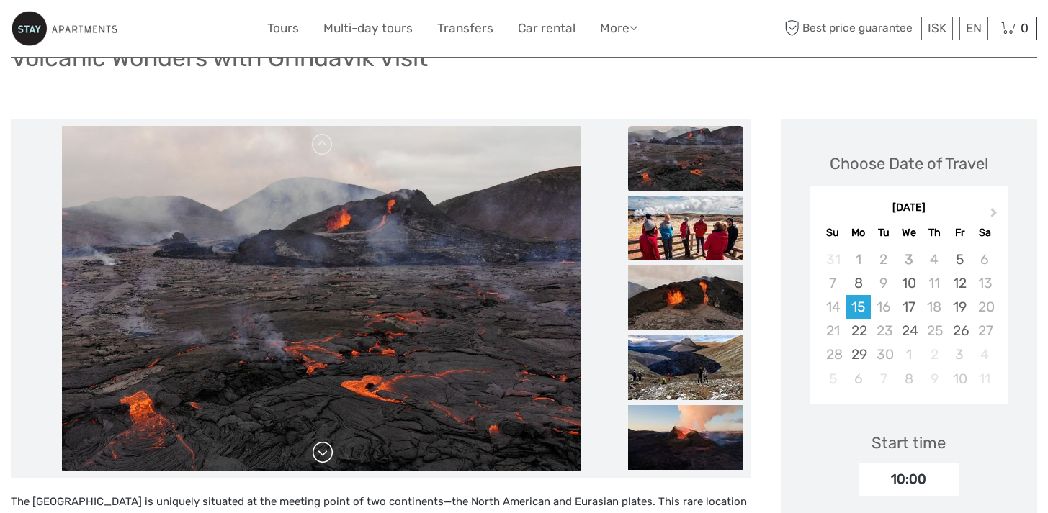
click at [328, 451] on link at bounding box center [322, 452] width 23 height 23
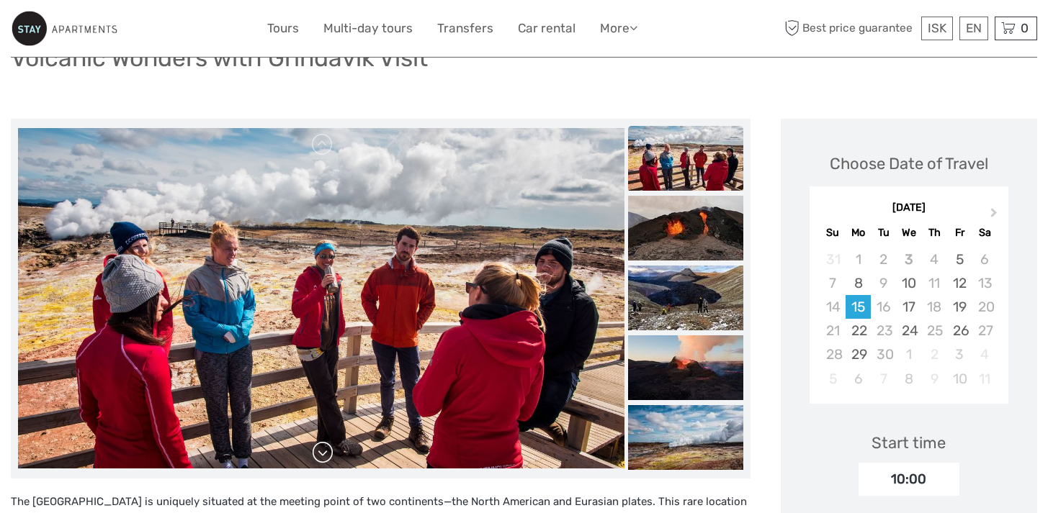
click at [328, 451] on link at bounding box center [322, 452] width 23 height 23
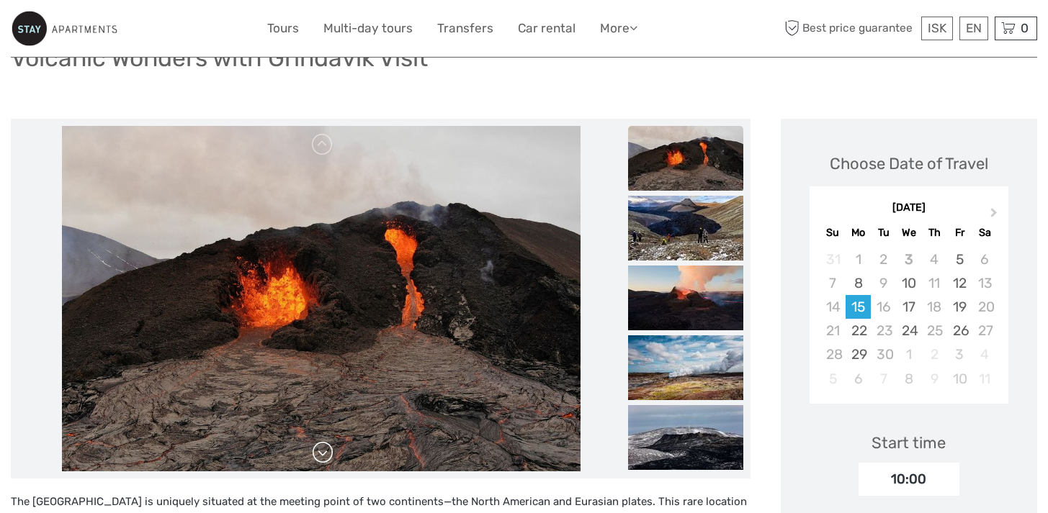
click at [328, 451] on link at bounding box center [322, 452] width 23 height 23
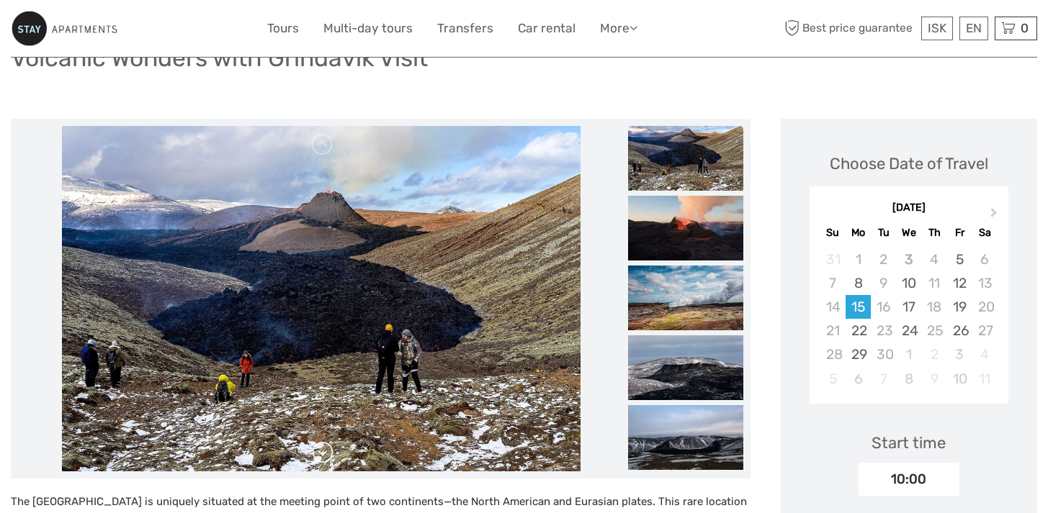
click at [328, 451] on link at bounding box center [322, 452] width 23 height 23
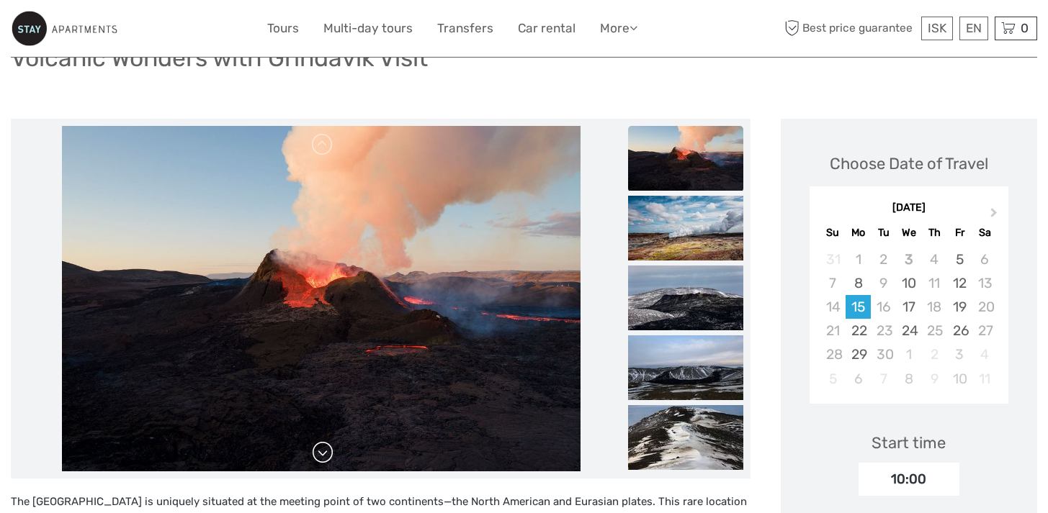
click at [328, 451] on link at bounding box center [322, 452] width 23 height 23
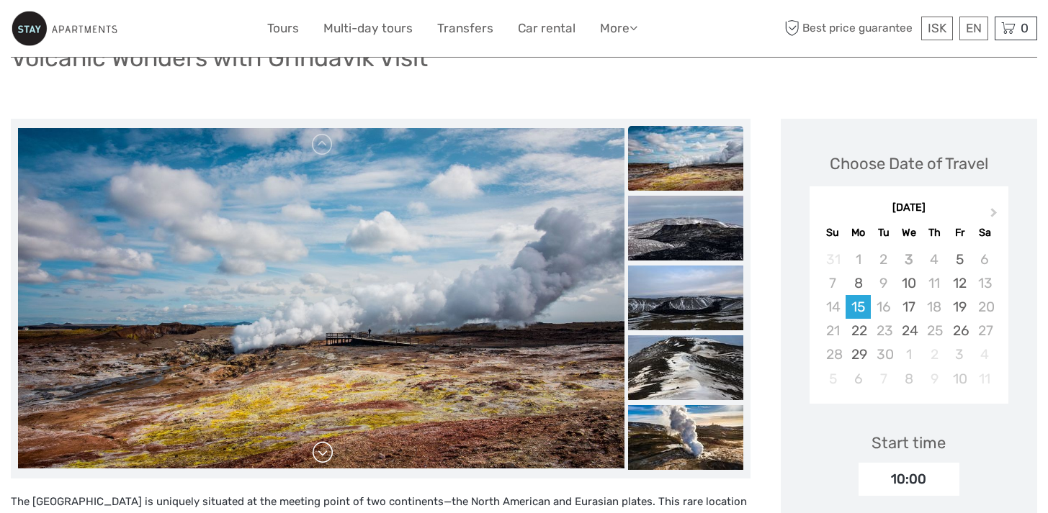
click at [328, 451] on link at bounding box center [322, 452] width 23 height 23
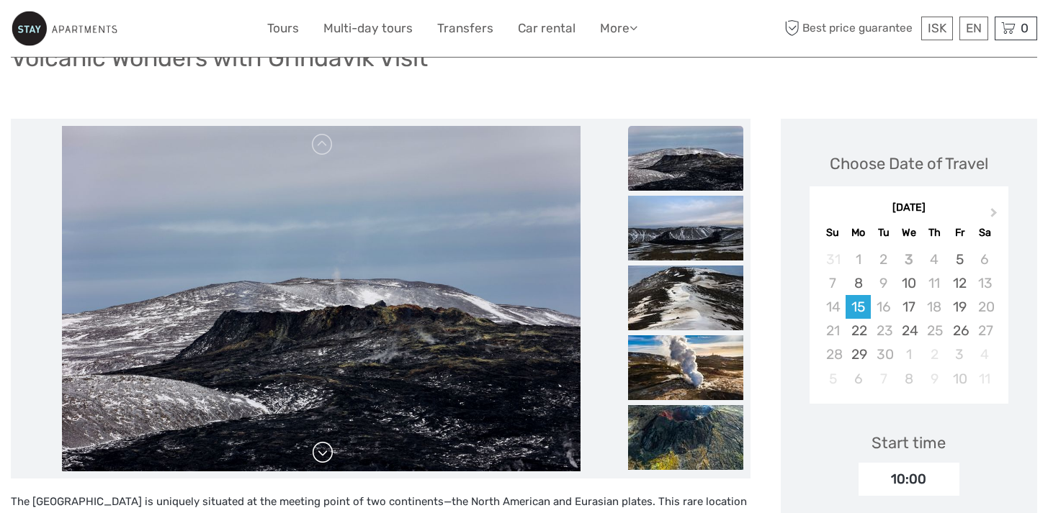
click at [328, 451] on link at bounding box center [322, 452] width 23 height 23
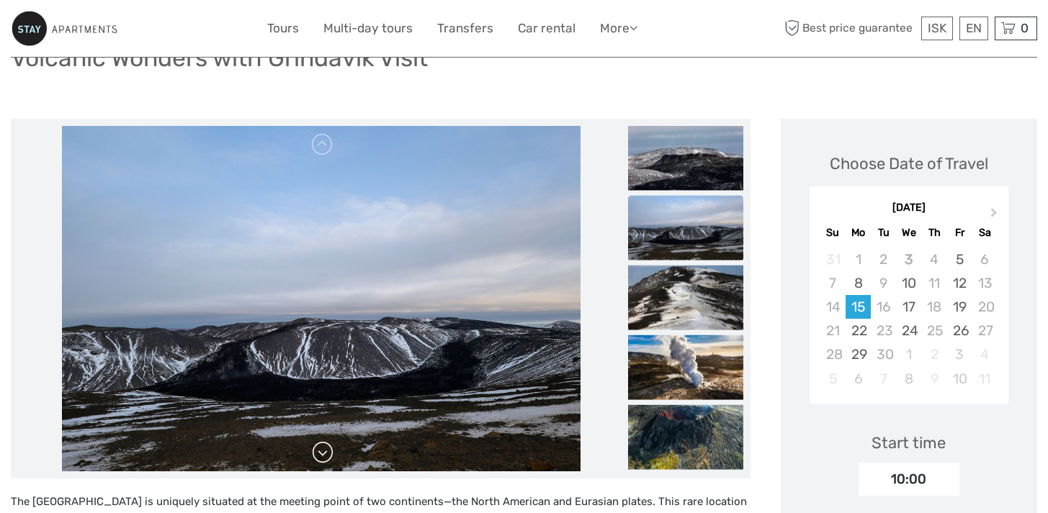
click at [328, 451] on link at bounding box center [322, 452] width 23 height 23
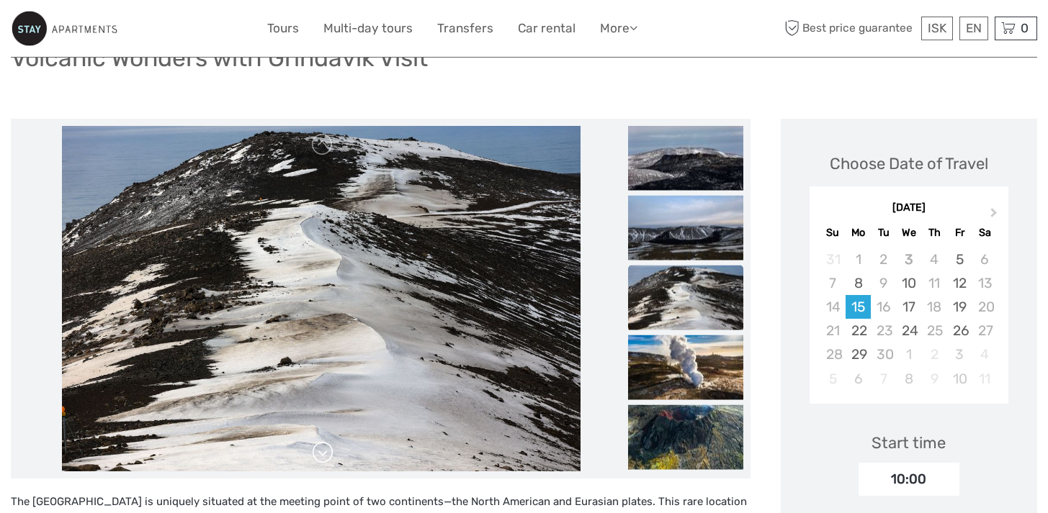
click at [328, 451] on link at bounding box center [322, 452] width 23 height 23
